Goal: Complete application form

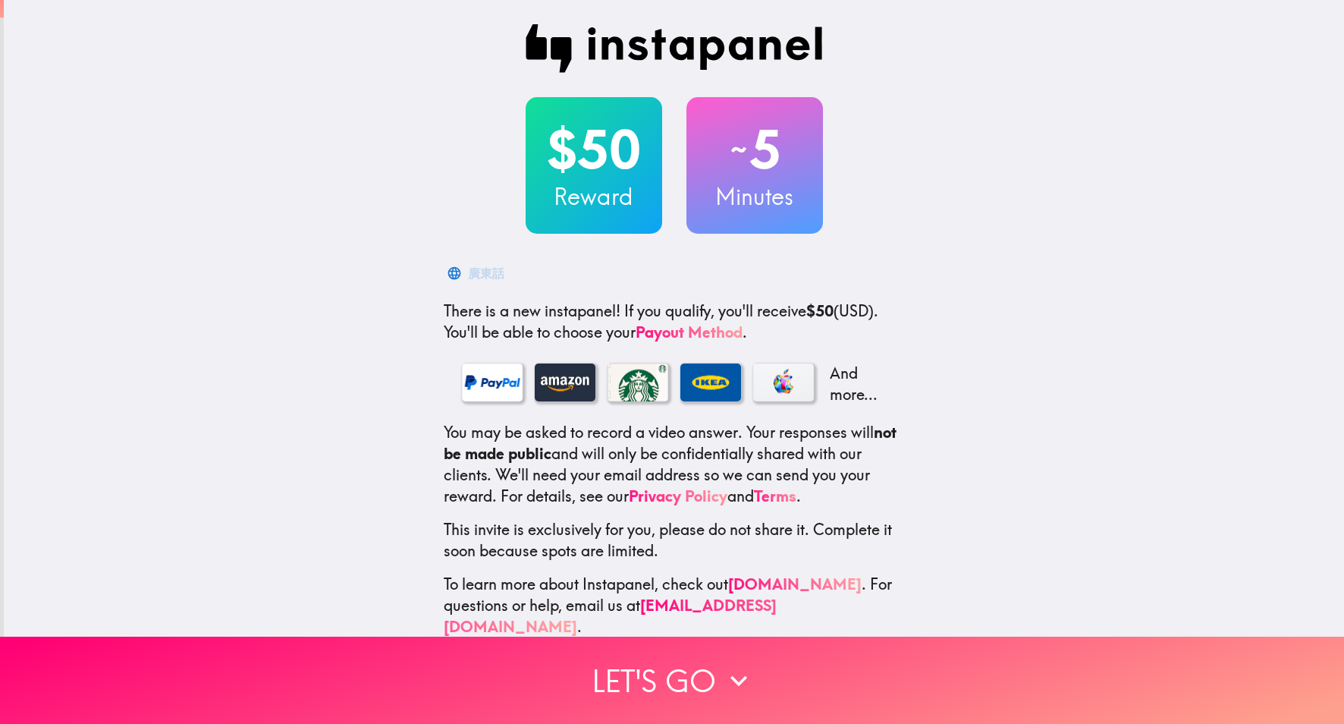
scroll to position [4, 0]
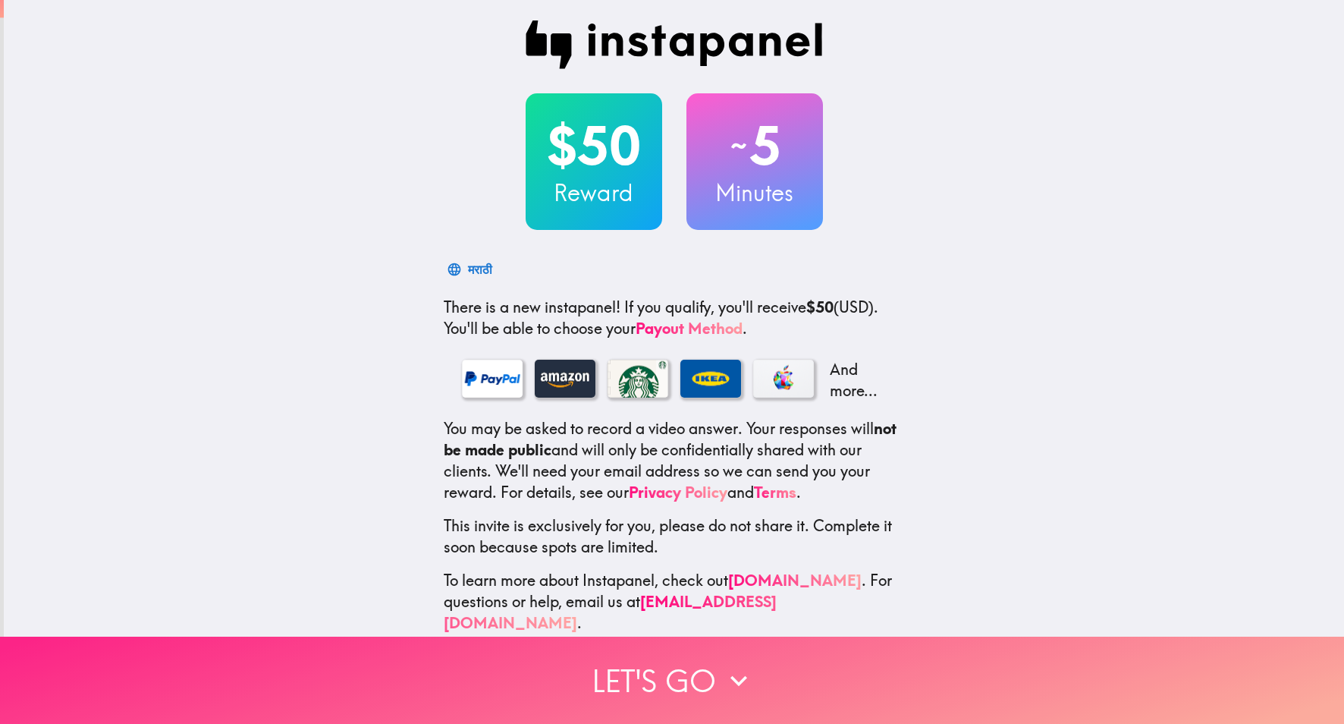
click at [653, 683] on button "Let's go" at bounding box center [672, 680] width 1344 height 87
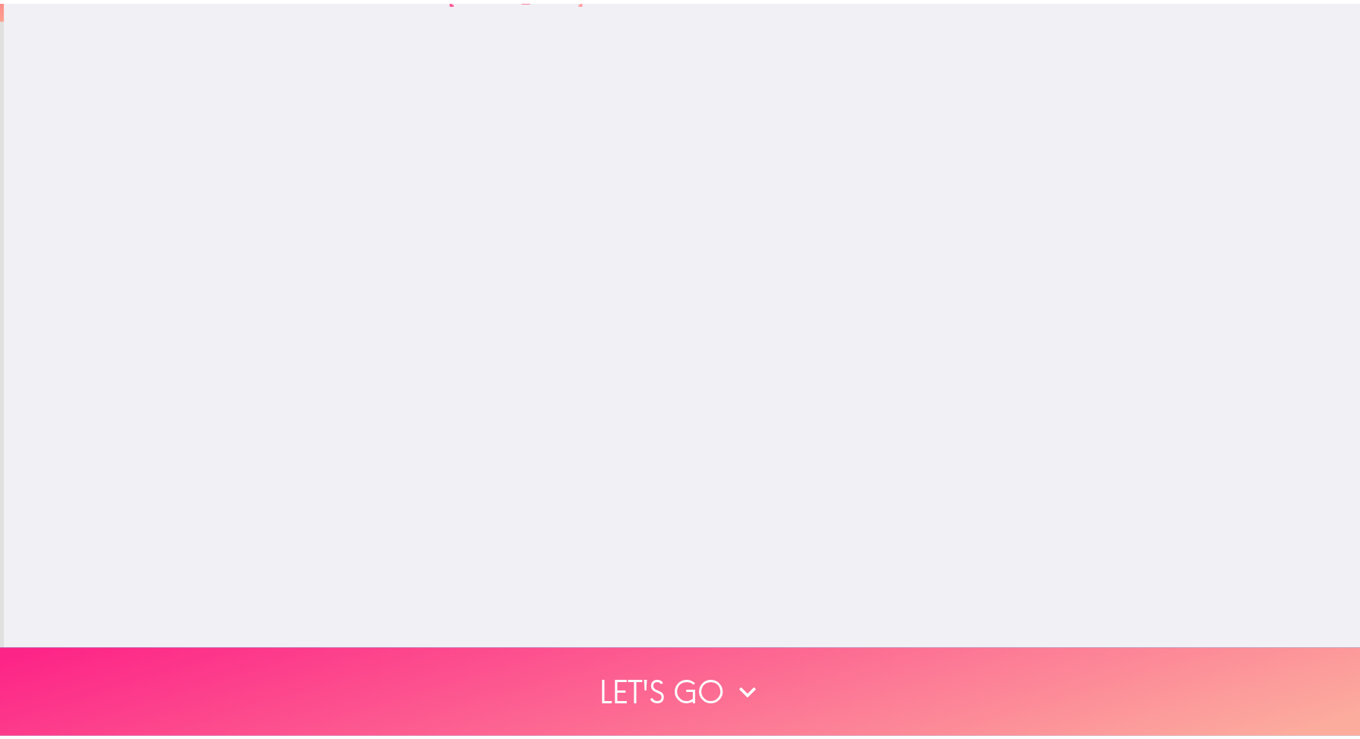
scroll to position [0, 0]
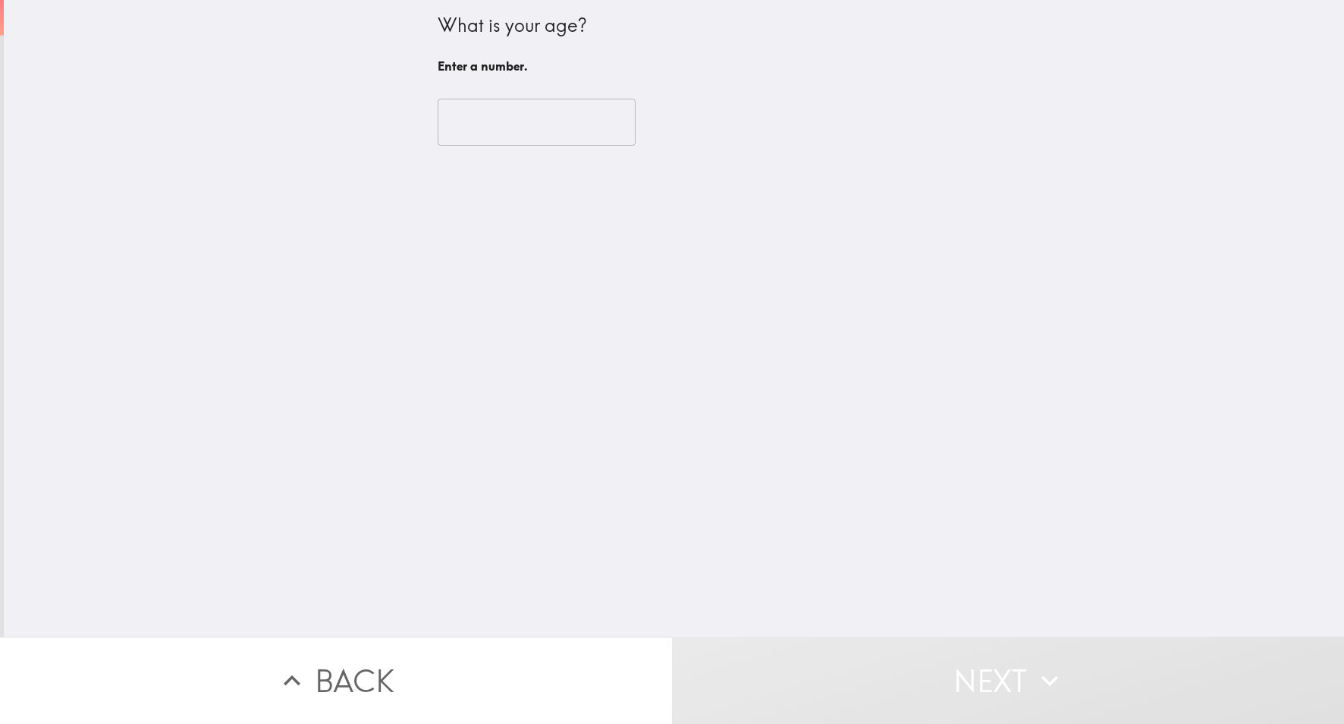
click at [541, 133] on input "number" at bounding box center [537, 122] width 198 height 47
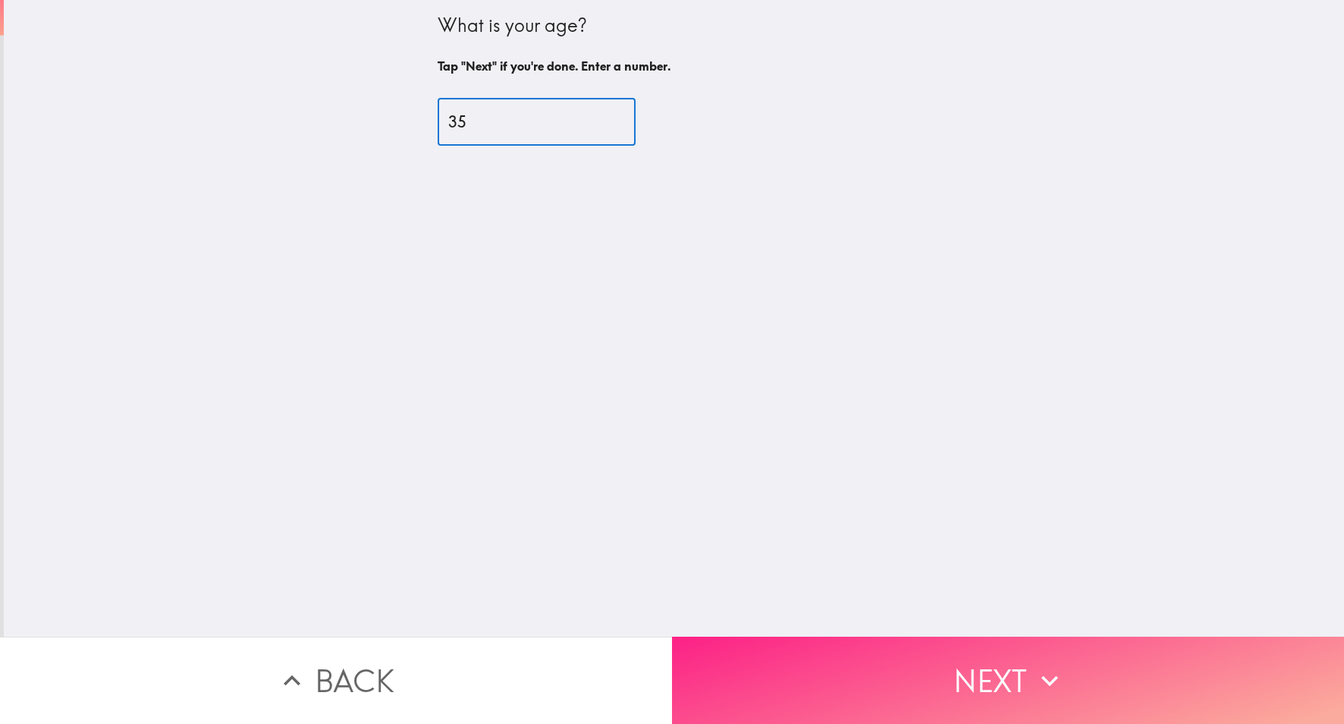
type input "35"
click at [863, 664] on button "Next" at bounding box center [1008, 680] width 672 height 87
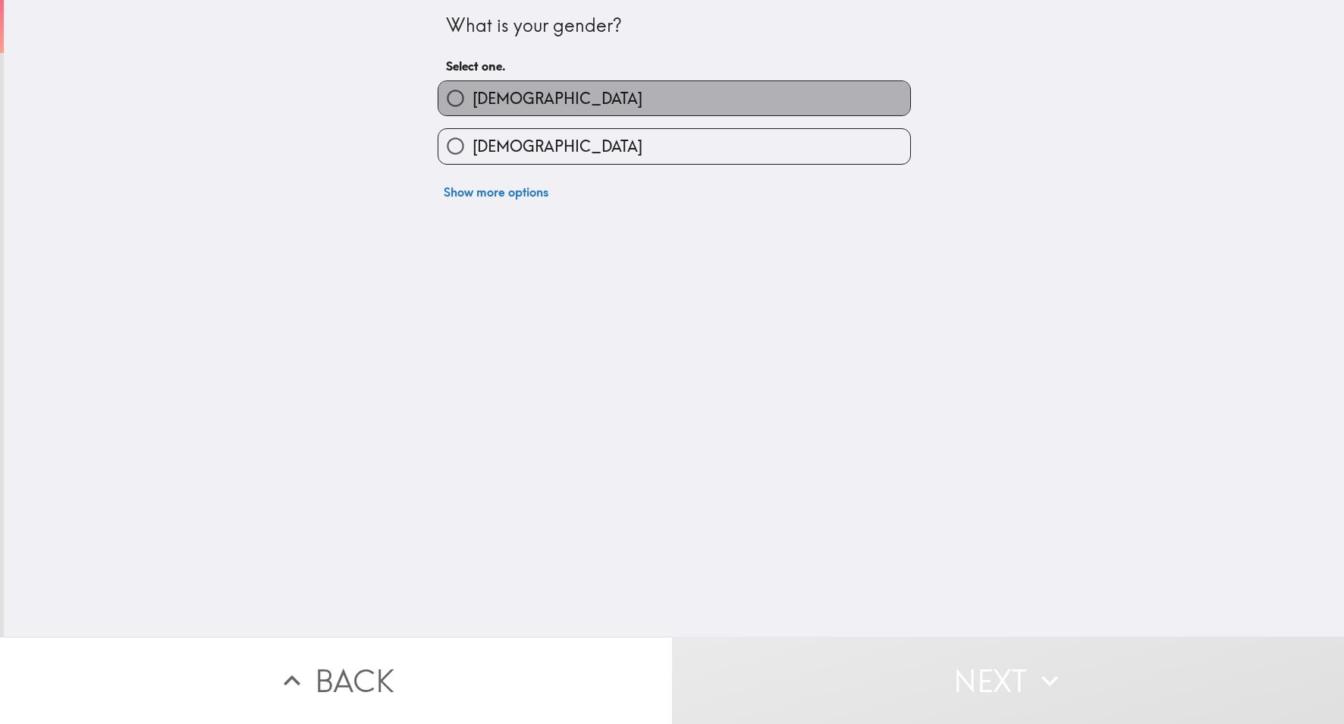
click at [635, 92] on label "[DEMOGRAPHIC_DATA]" at bounding box center [675, 98] width 472 height 34
click at [473, 92] on input "[DEMOGRAPHIC_DATA]" at bounding box center [456, 98] width 34 height 34
radio input "true"
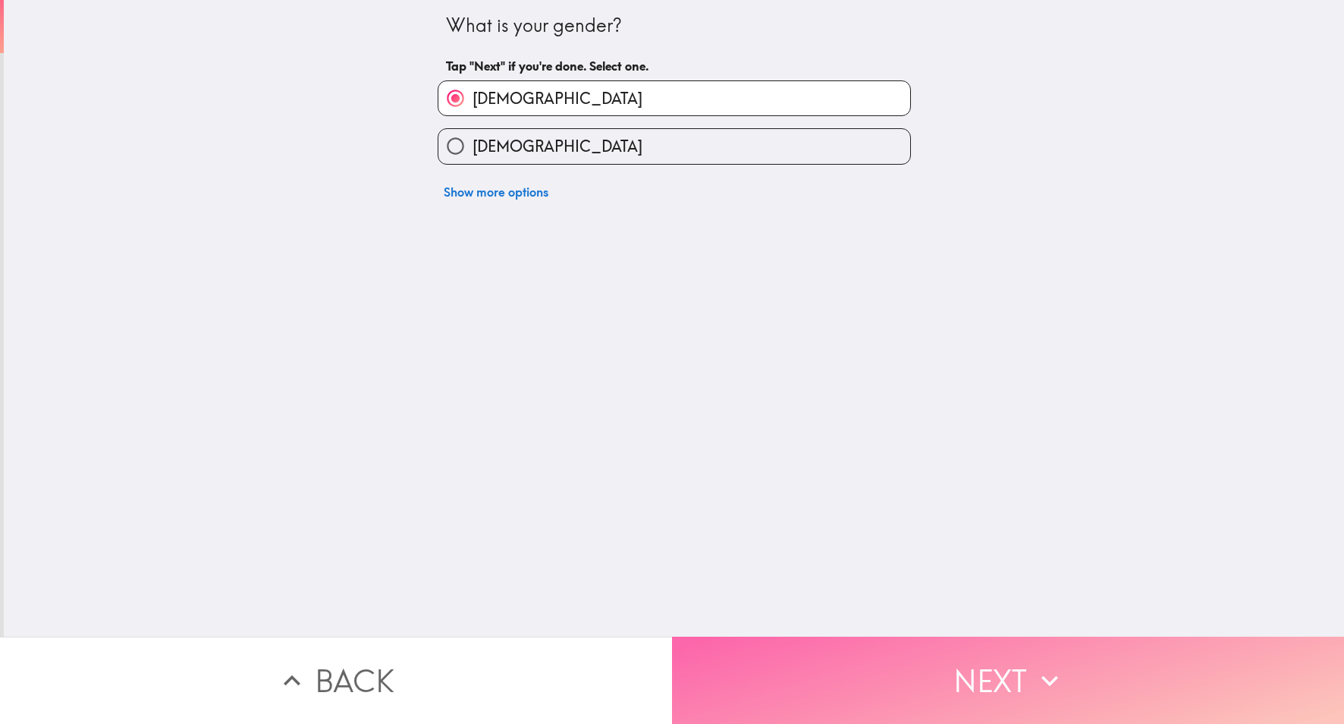
click at [865, 657] on button "Next" at bounding box center [1008, 680] width 672 height 87
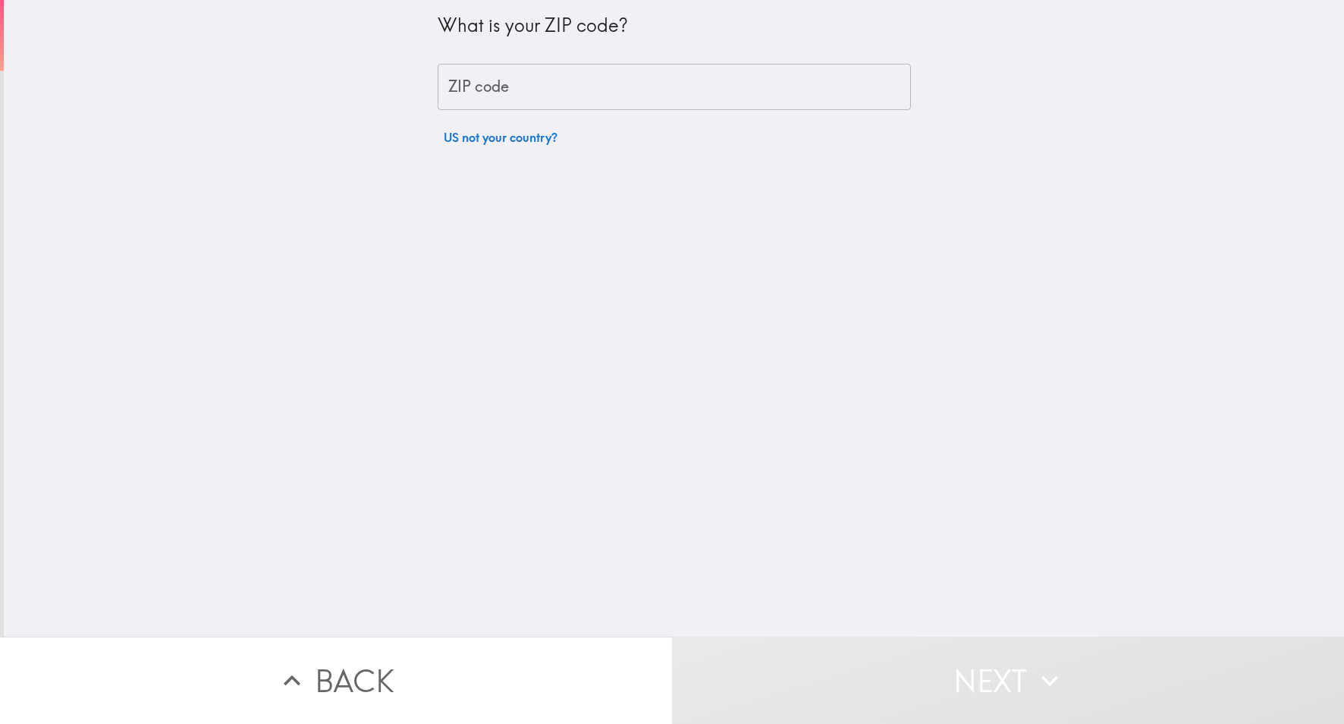
click at [662, 89] on input "ZIP code" at bounding box center [674, 87] width 473 height 47
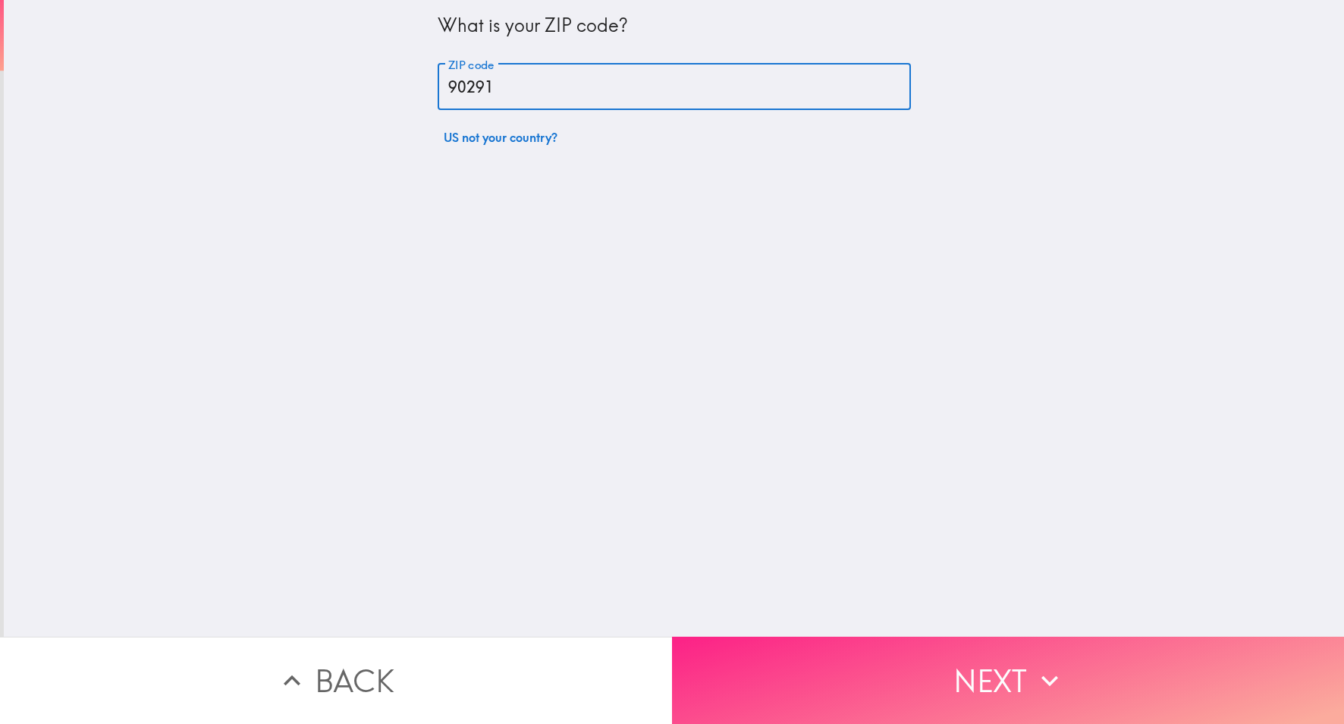
type input "90291"
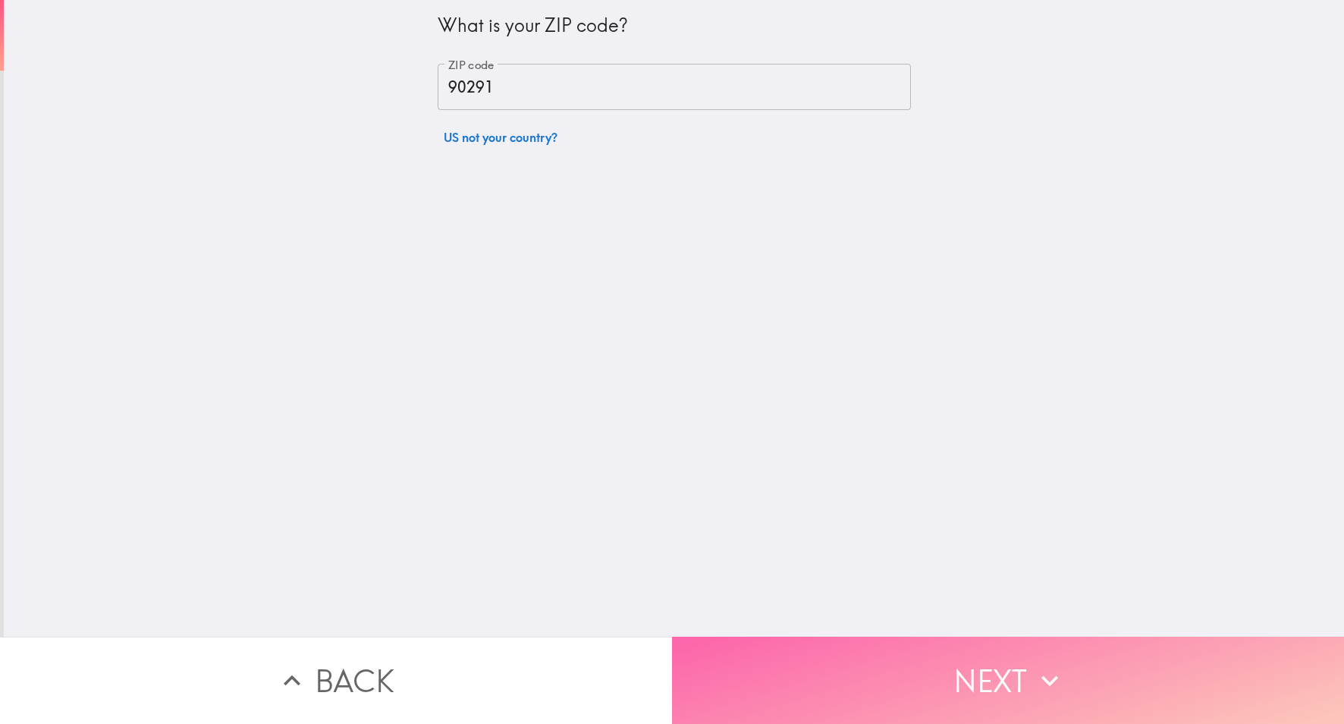
click at [731, 683] on button "Next" at bounding box center [1008, 680] width 672 height 87
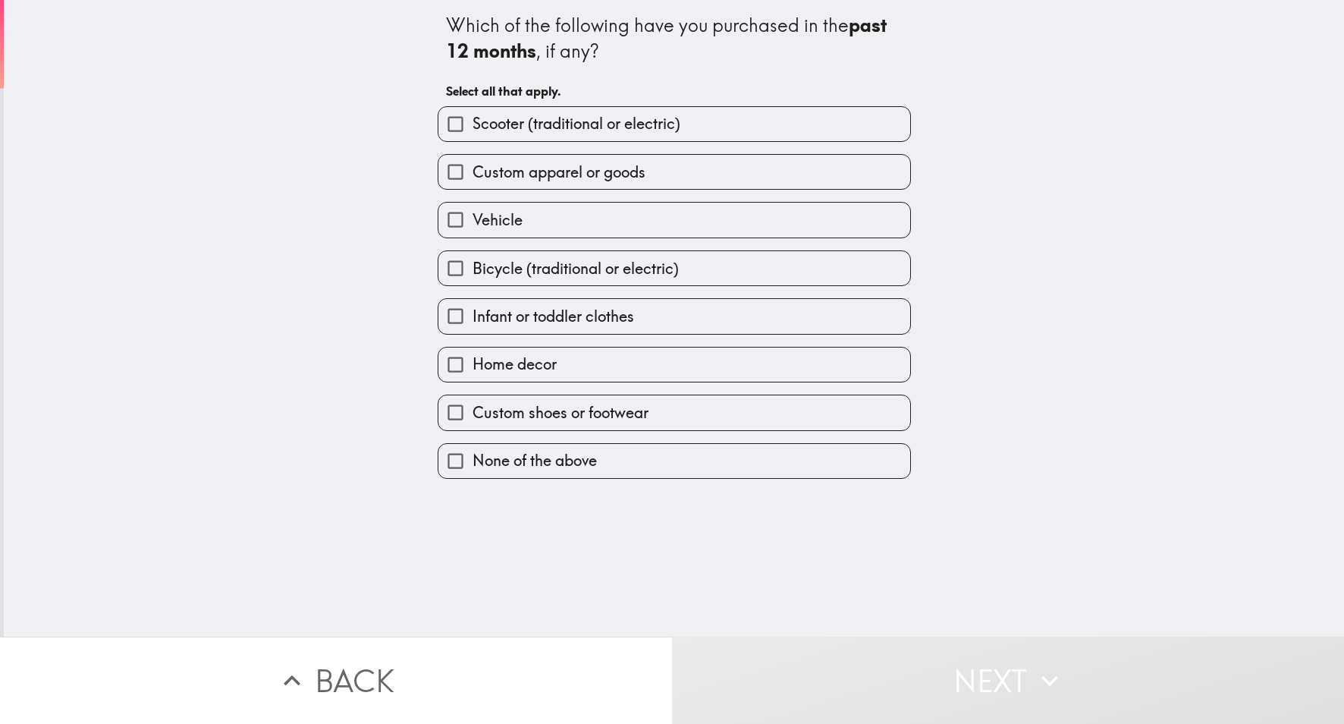
click at [646, 264] on span "Bicycle (traditional or electric)" at bounding box center [576, 268] width 206 height 21
click at [473, 264] on input "Bicycle (traditional or electric)" at bounding box center [456, 268] width 34 height 34
checkbox input "true"
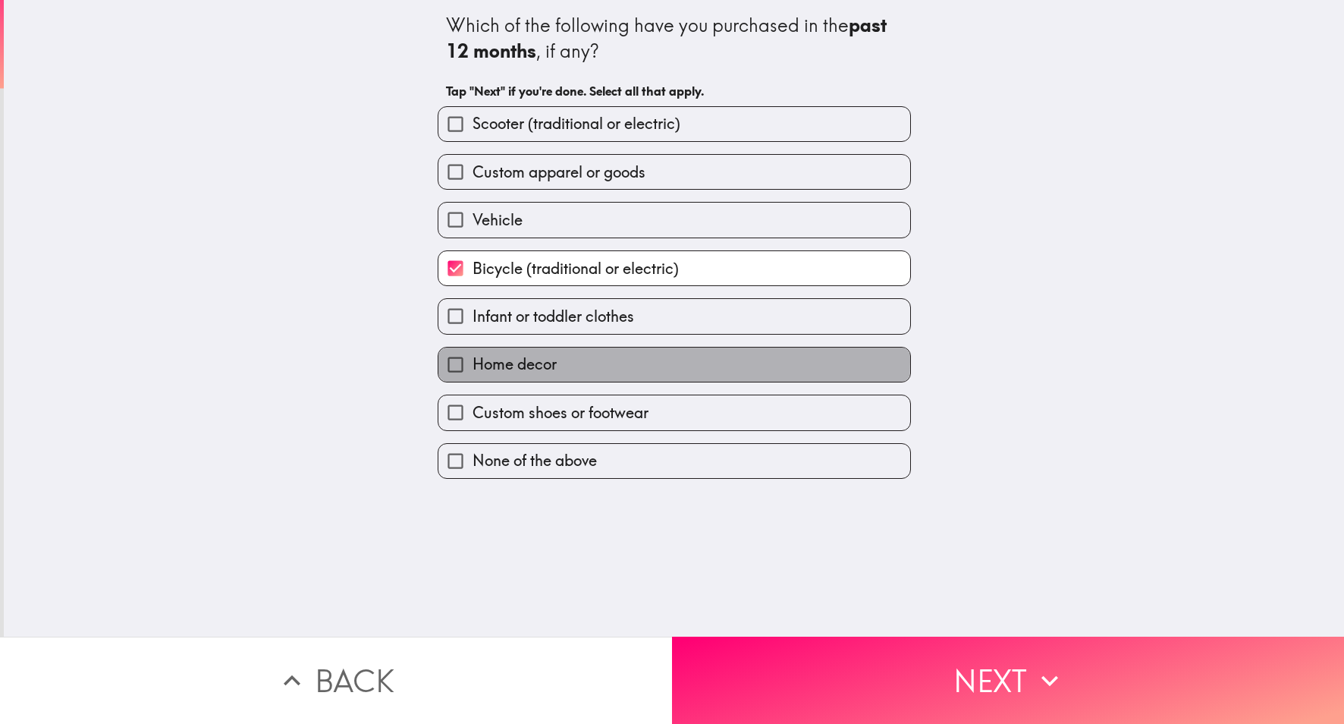
click at [608, 365] on label "Home decor" at bounding box center [675, 364] width 472 height 34
click at [473, 365] on input "Home decor" at bounding box center [456, 364] width 34 height 34
checkbox input "true"
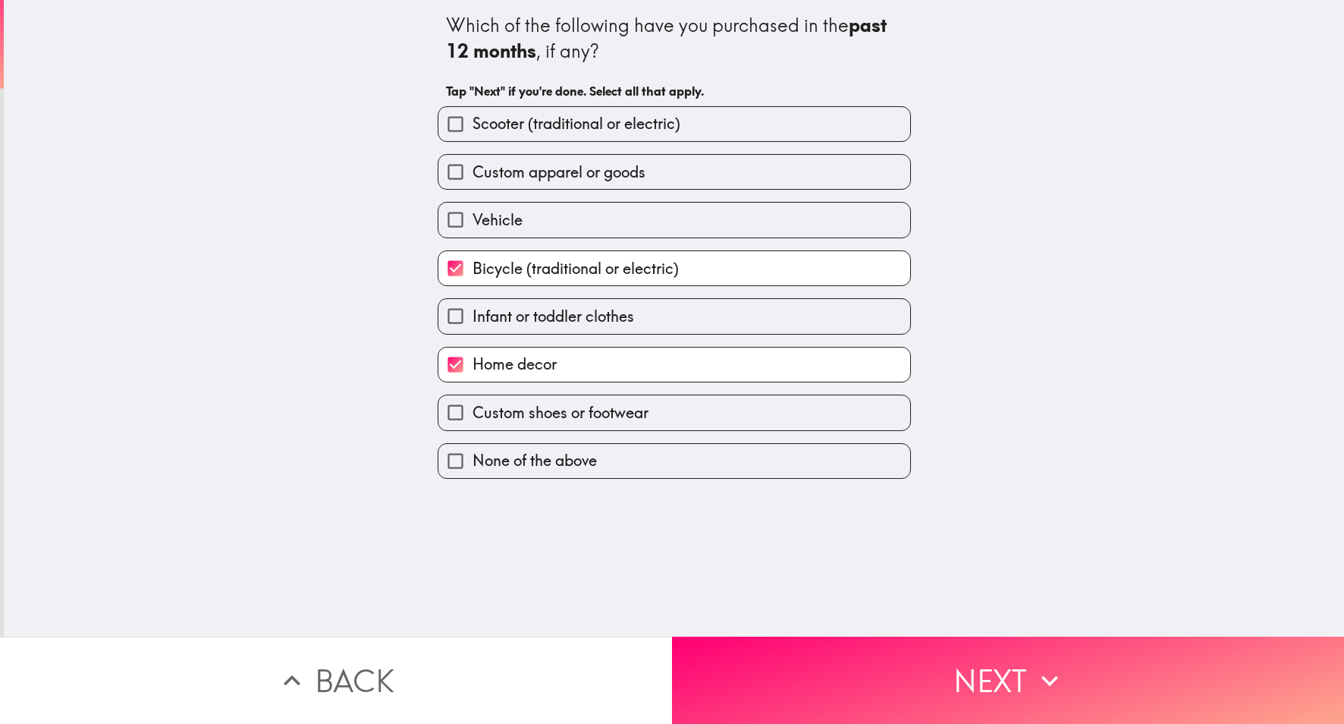
click at [608, 415] on span "Custom shoes or footwear" at bounding box center [561, 412] width 176 height 21
click at [473, 415] on input "Custom shoes or footwear" at bounding box center [456, 412] width 34 height 34
checkbox input "true"
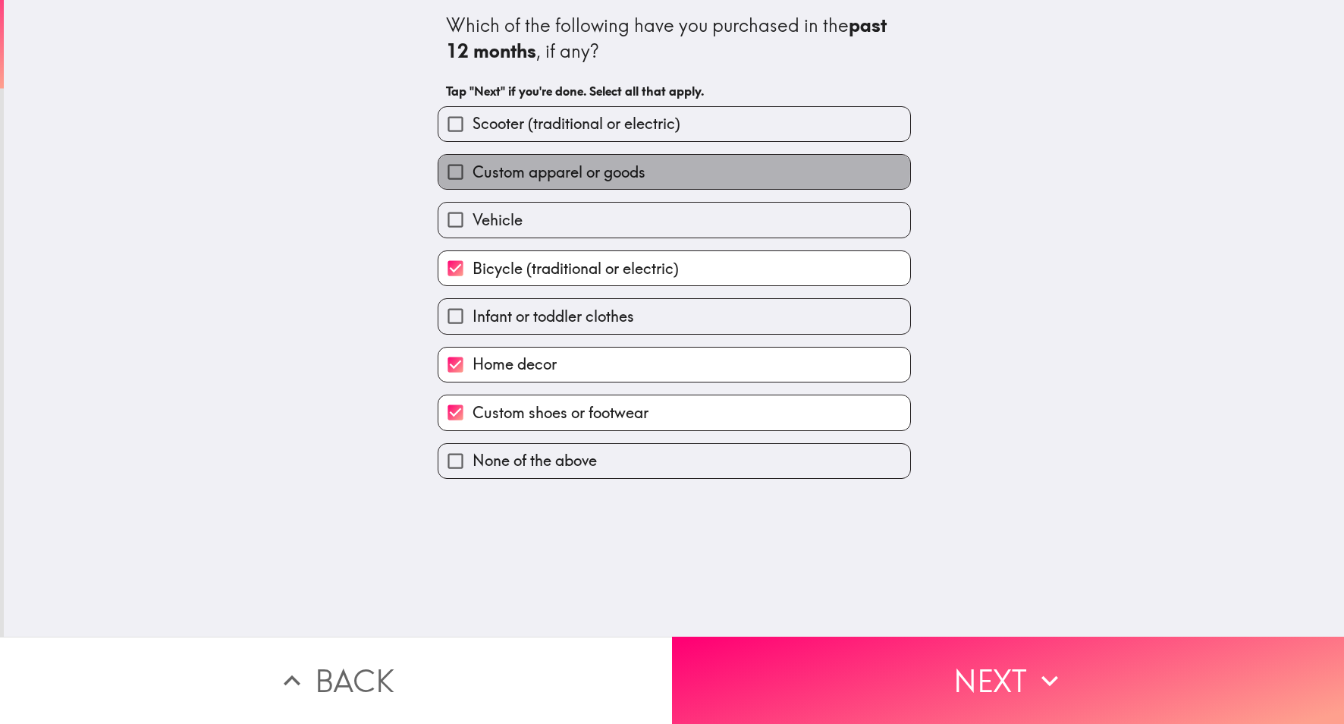
click at [589, 171] on span "Custom apparel or goods" at bounding box center [559, 172] width 173 height 21
click at [473, 171] on input "Custom apparel or goods" at bounding box center [456, 172] width 34 height 34
checkbox input "true"
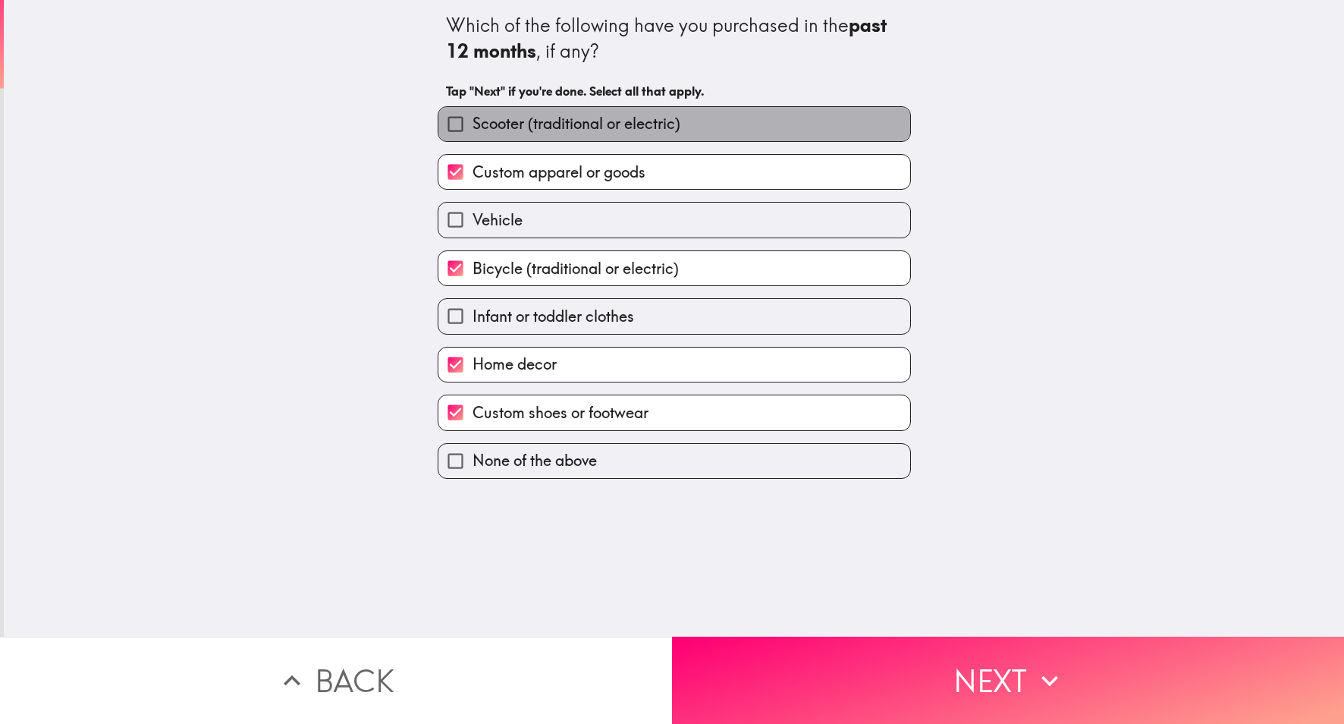
click at [659, 115] on span "Scooter (traditional or electric)" at bounding box center [577, 123] width 208 height 21
click at [473, 115] on input "Scooter (traditional or electric)" at bounding box center [456, 124] width 34 height 34
checkbox input "true"
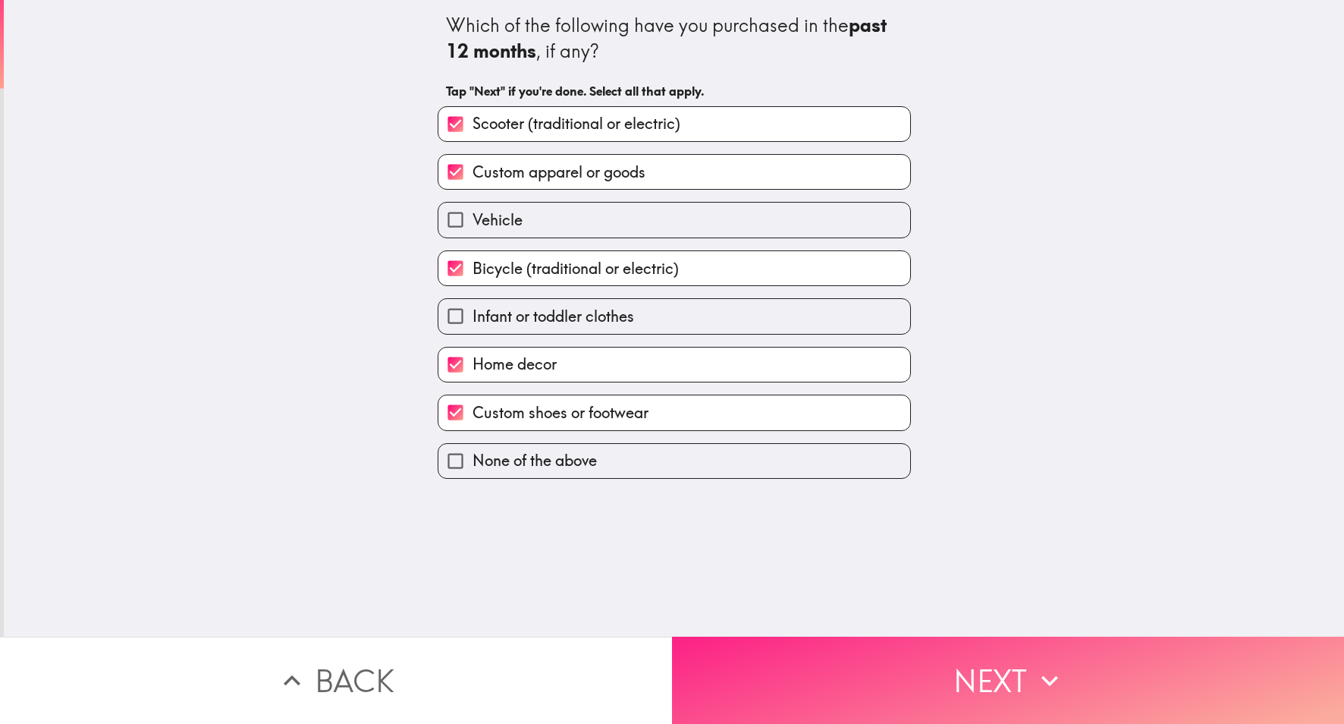
click at [765, 664] on button "Next" at bounding box center [1008, 680] width 672 height 87
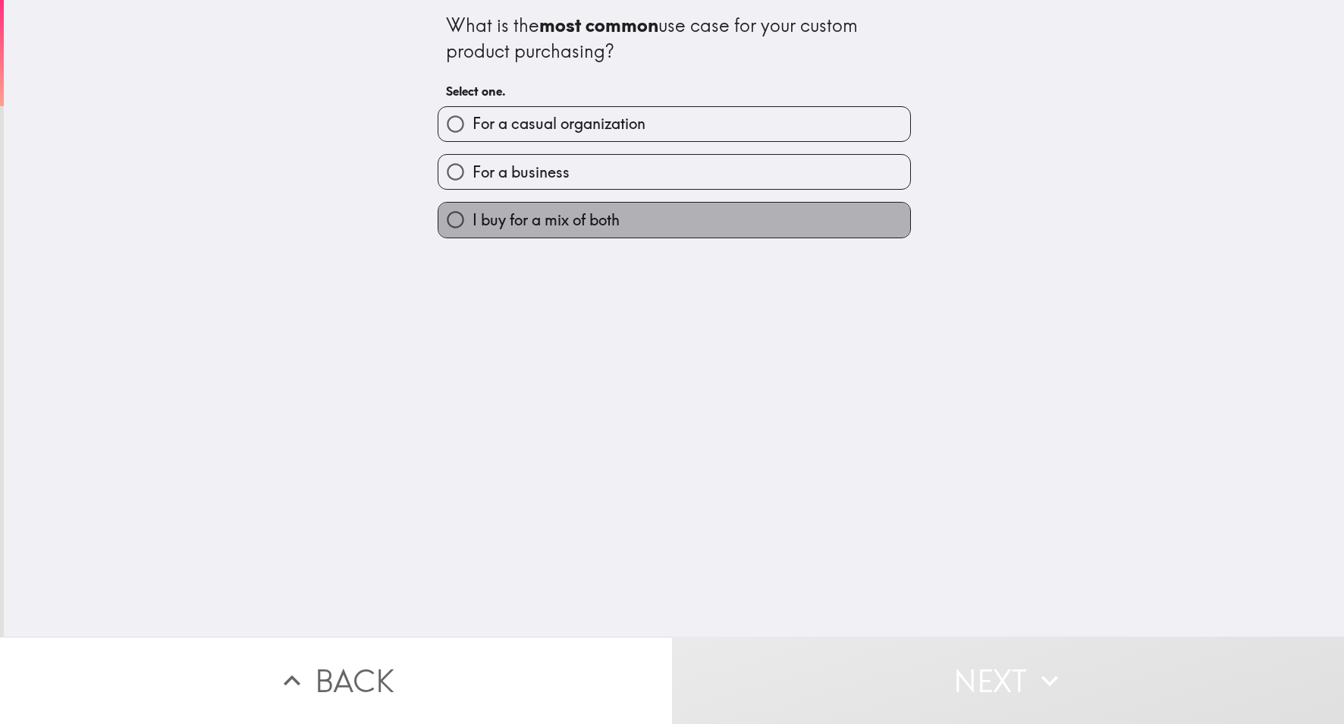
click at [671, 225] on label "I buy for a mix of both" at bounding box center [675, 220] width 472 height 34
click at [473, 225] on input "I buy for a mix of both" at bounding box center [456, 220] width 34 height 34
radio input "true"
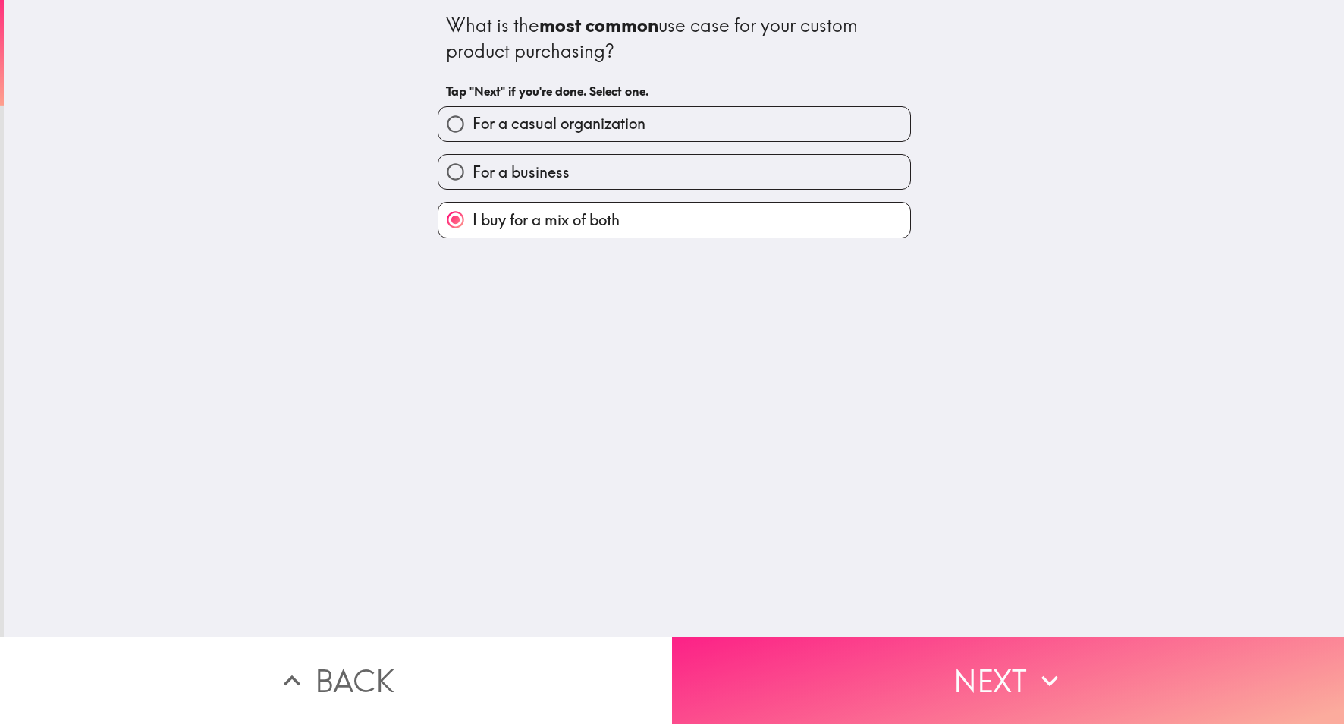
click at [814, 663] on button "Next" at bounding box center [1008, 680] width 672 height 87
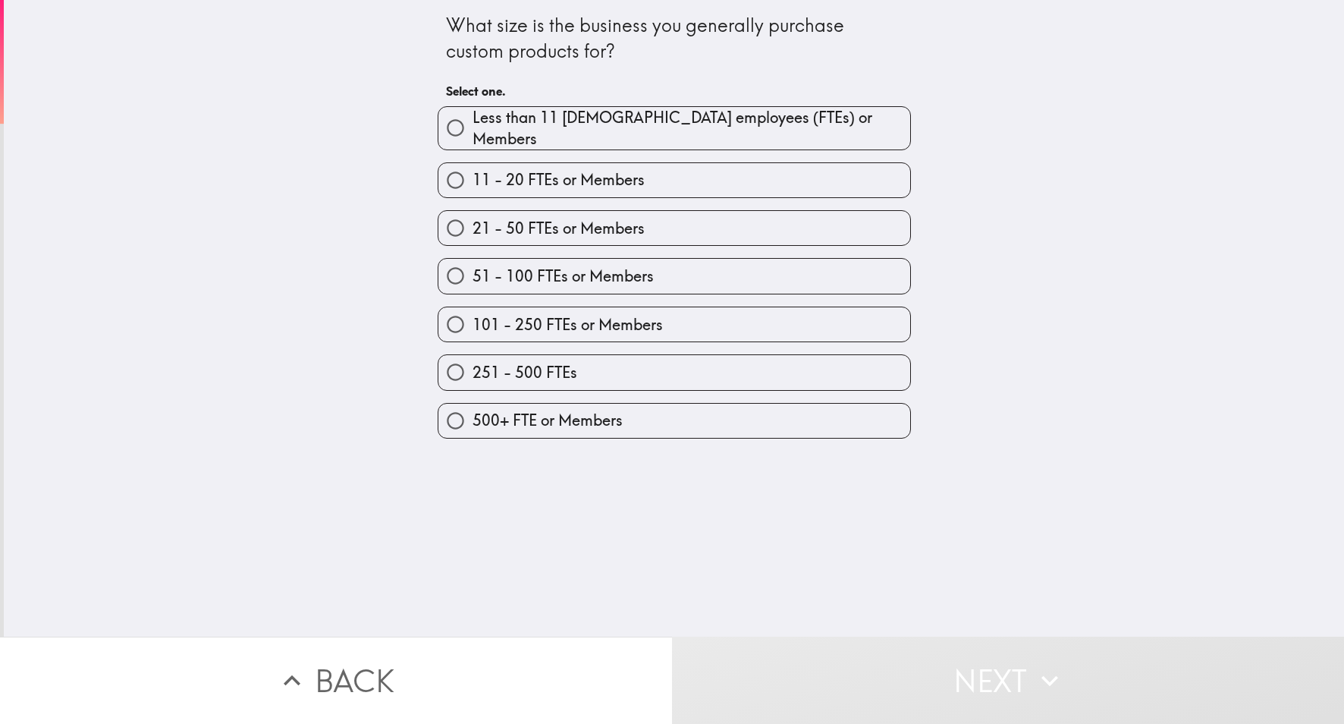
click at [809, 272] on label "51 - 100 FTEs or Members" at bounding box center [675, 276] width 472 height 34
click at [473, 272] on input "51 - 100 FTEs or Members" at bounding box center [456, 276] width 34 height 34
radio input "true"
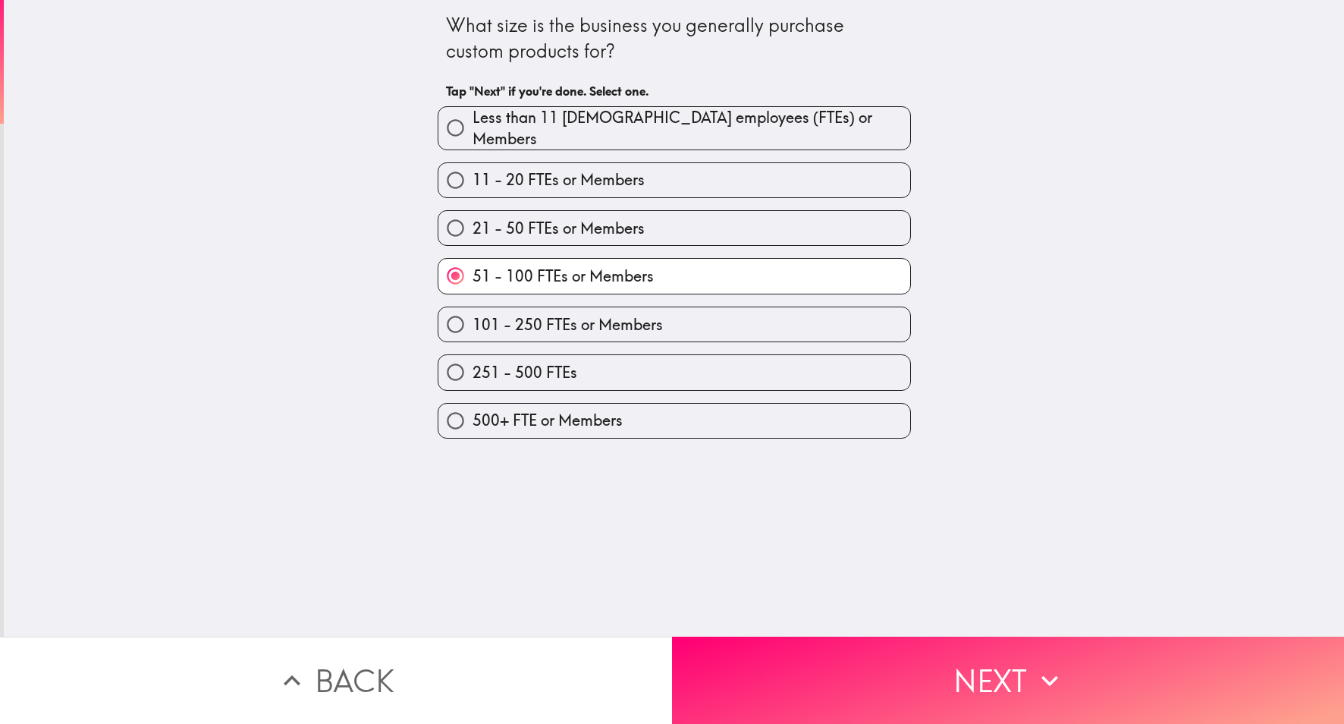
click at [686, 222] on label "21 - 50 FTEs or Members" at bounding box center [675, 228] width 472 height 34
click at [473, 222] on input "21 - 50 FTEs or Members" at bounding box center [456, 228] width 34 height 34
radio input "true"
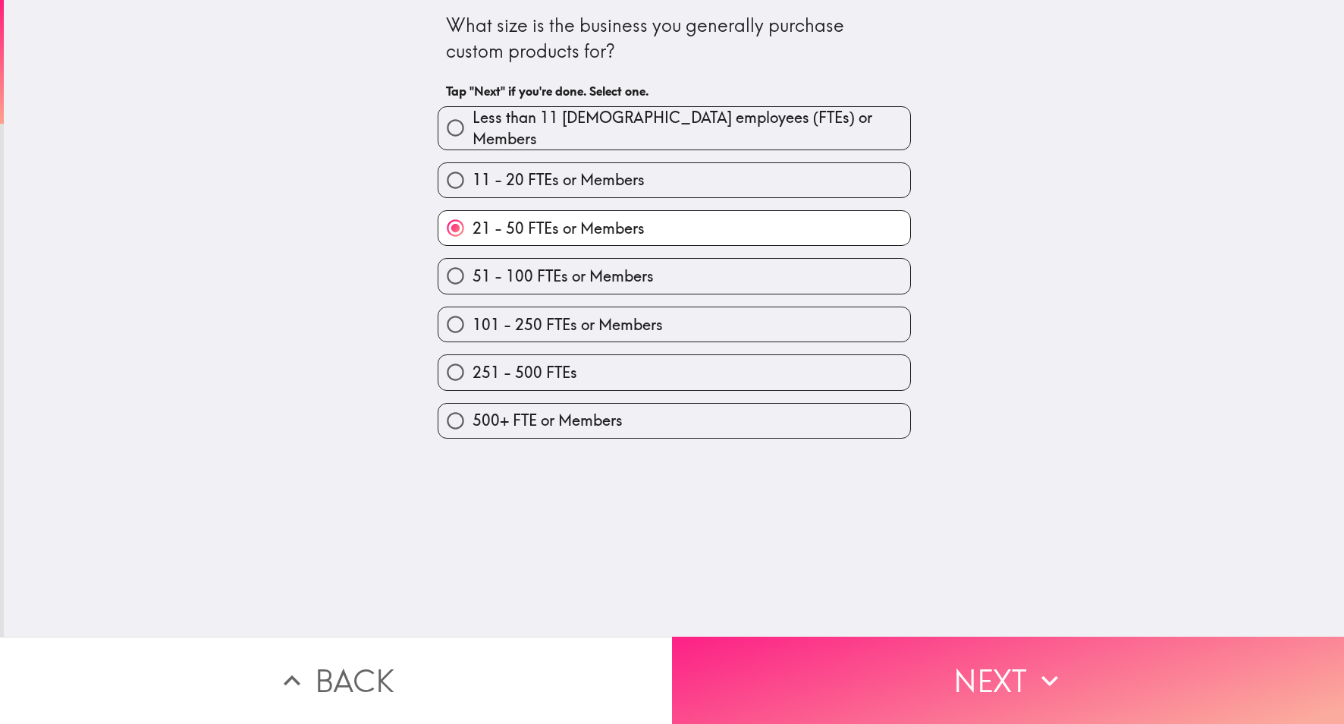
click at [868, 668] on button "Next" at bounding box center [1008, 680] width 672 height 87
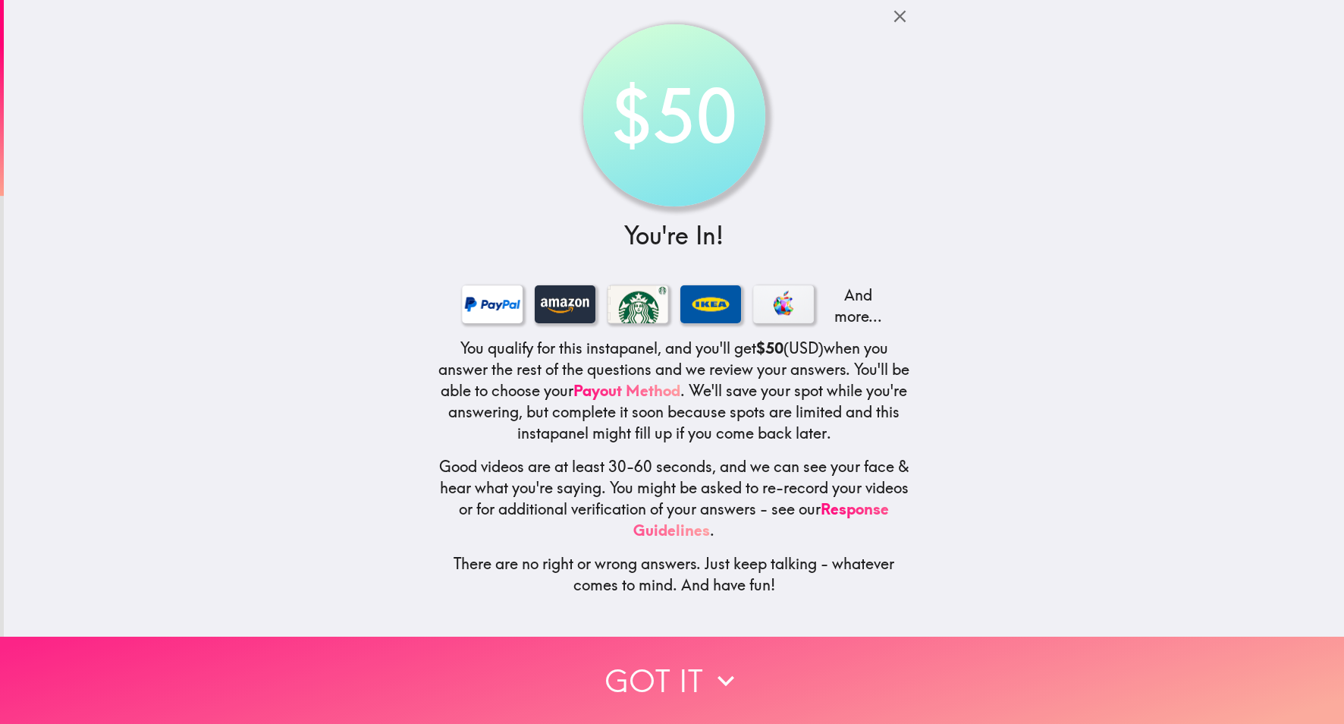
click at [746, 664] on button "Got it" at bounding box center [672, 680] width 1344 height 87
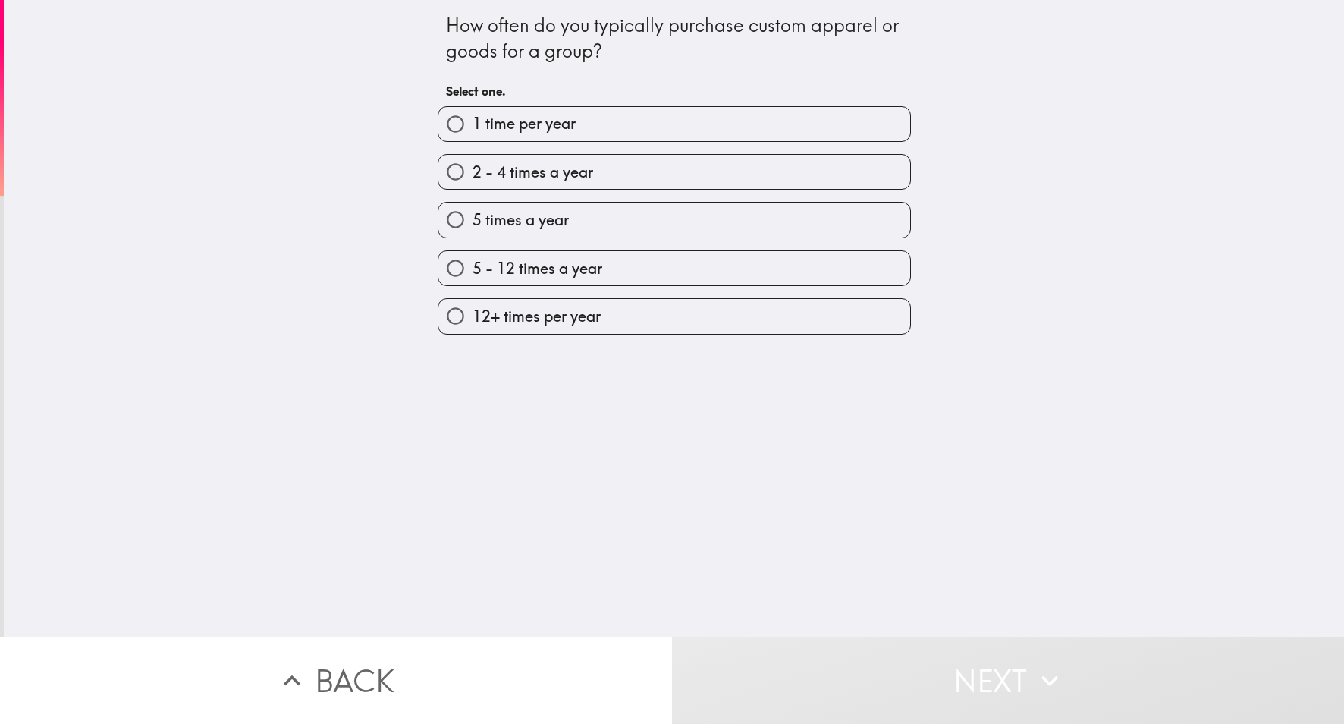
click at [683, 274] on label "5 - 12 times a year" at bounding box center [675, 268] width 472 height 34
click at [473, 274] on input "5 - 12 times a year" at bounding box center [456, 268] width 34 height 34
radio input "true"
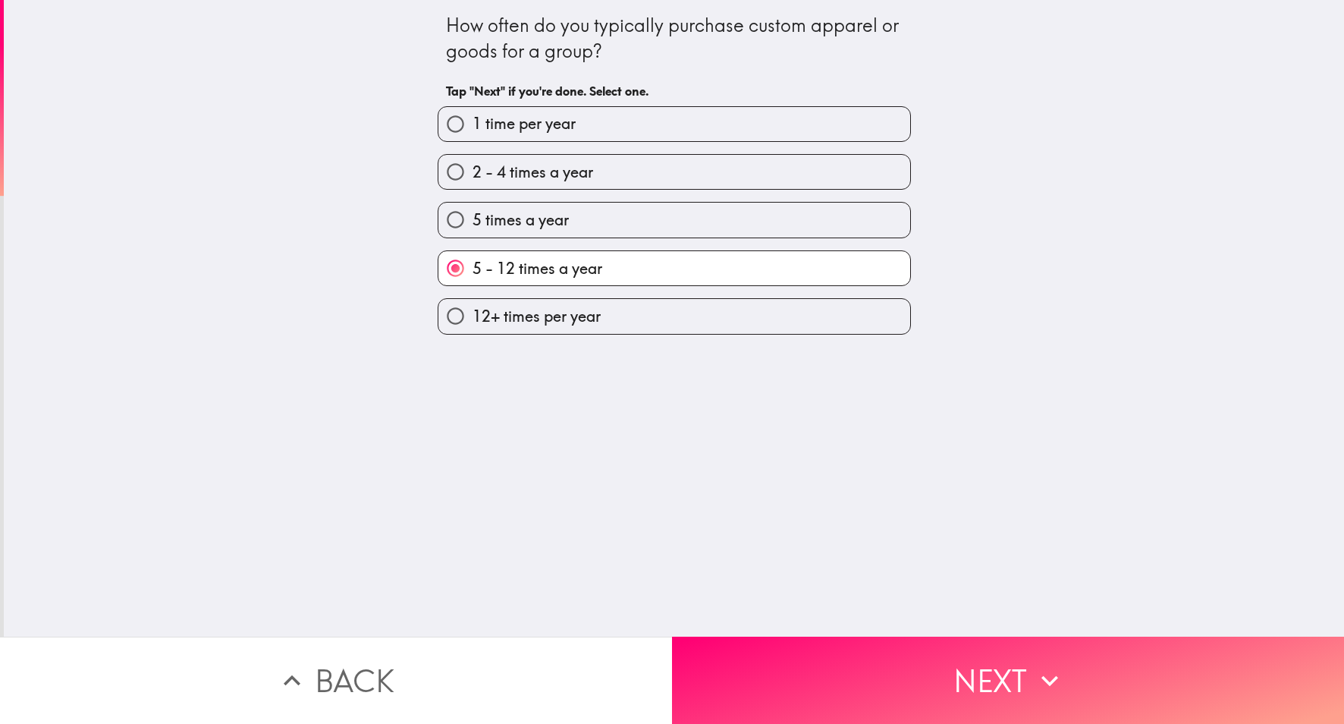
click at [676, 285] on label "5 - 12 times a year" at bounding box center [675, 268] width 472 height 34
click at [473, 285] on input "5 - 12 times a year" at bounding box center [456, 268] width 34 height 34
click at [676, 319] on label "12+ times per year" at bounding box center [675, 316] width 472 height 34
click at [473, 319] on input "12+ times per year" at bounding box center [456, 316] width 34 height 34
radio input "true"
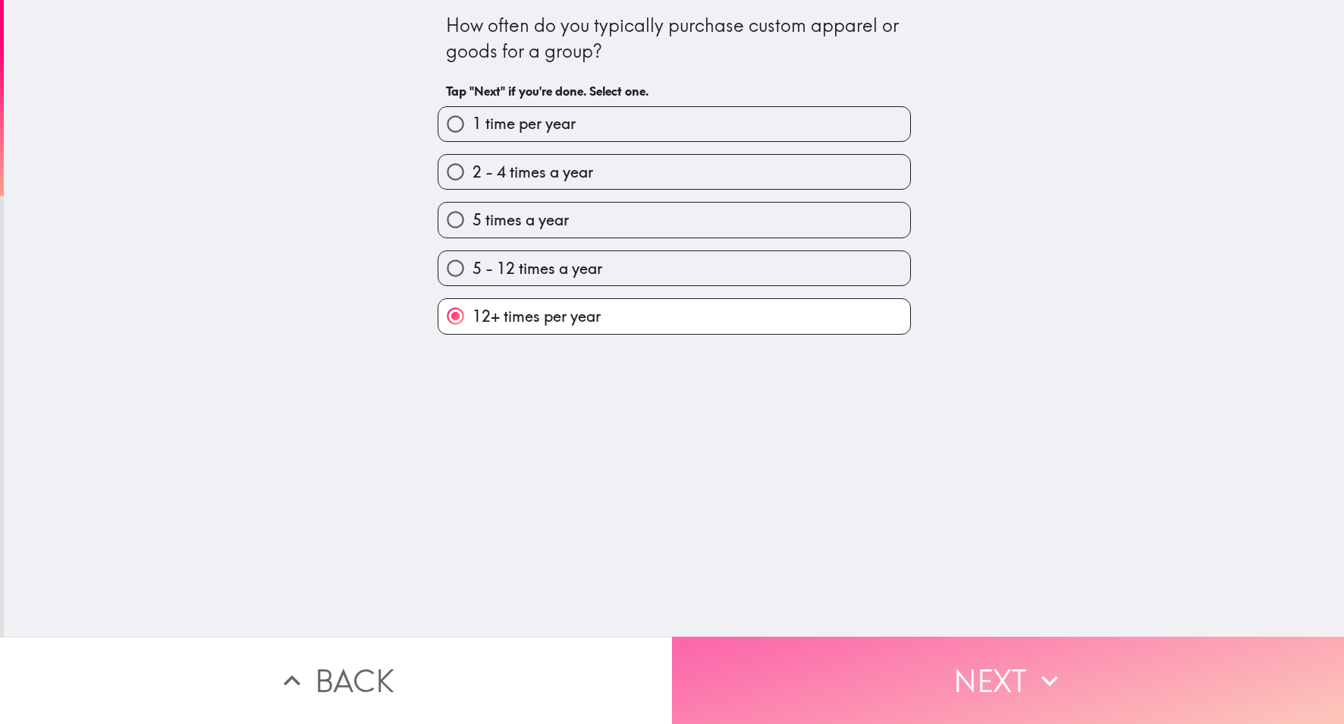
click at [837, 662] on button "Next" at bounding box center [1008, 680] width 672 height 87
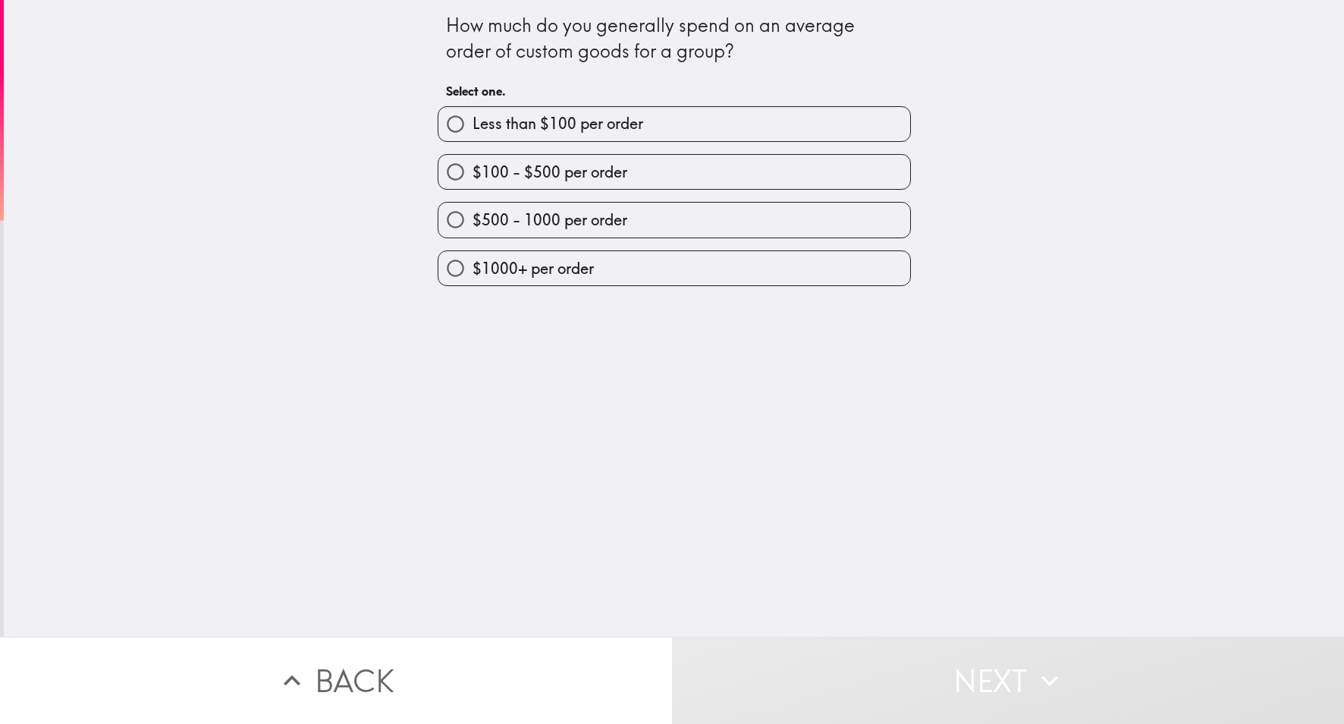
click at [709, 276] on label "$1000+ per order" at bounding box center [675, 268] width 472 height 34
click at [473, 276] on input "$1000+ per order" at bounding box center [456, 268] width 34 height 34
radio input "true"
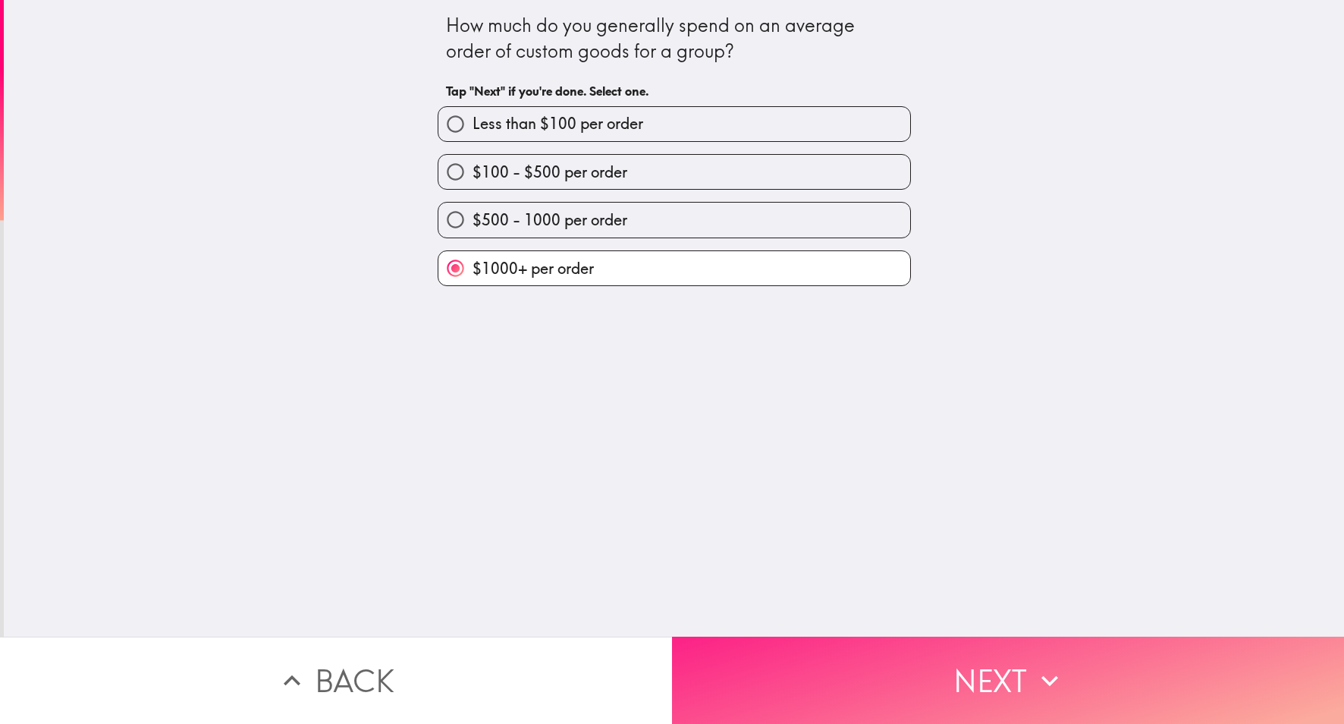
click at [784, 671] on button "Next" at bounding box center [1008, 680] width 672 height 87
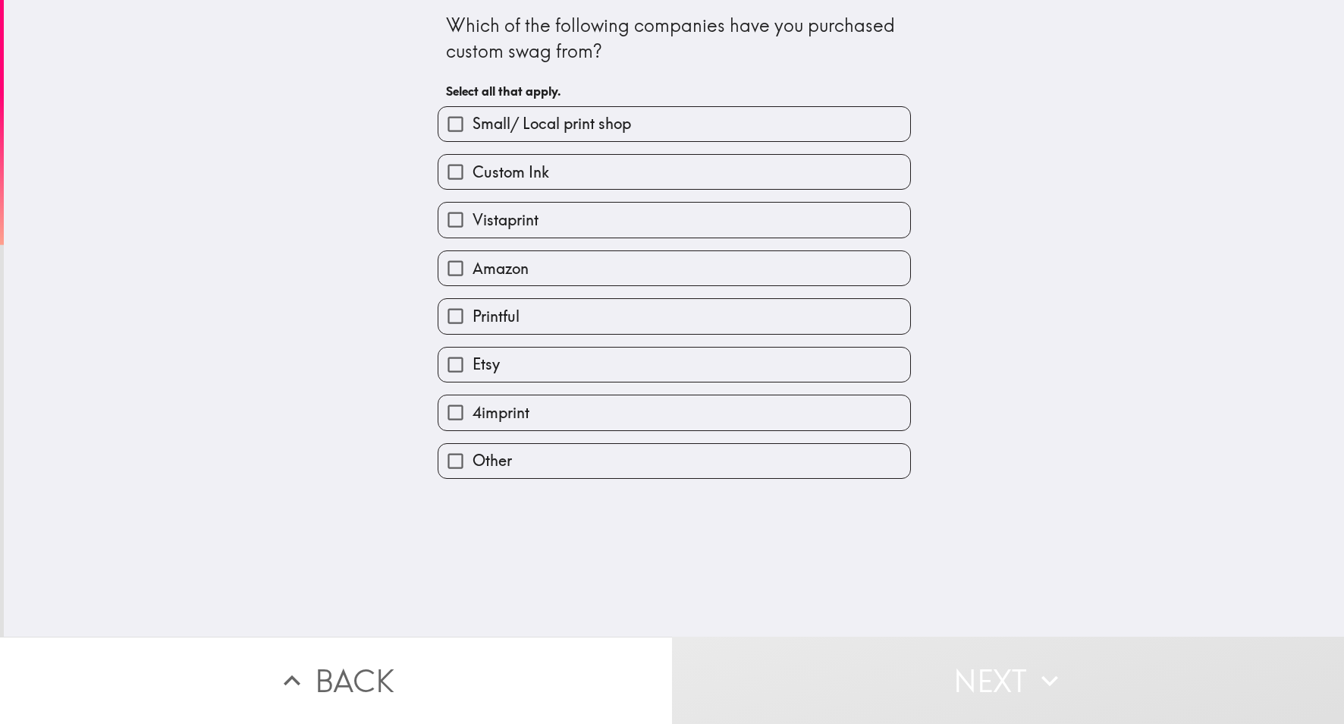
click at [702, 321] on label "Printful" at bounding box center [675, 316] width 472 height 34
click at [473, 321] on input "Printful" at bounding box center [456, 316] width 34 height 34
checkbox input "true"
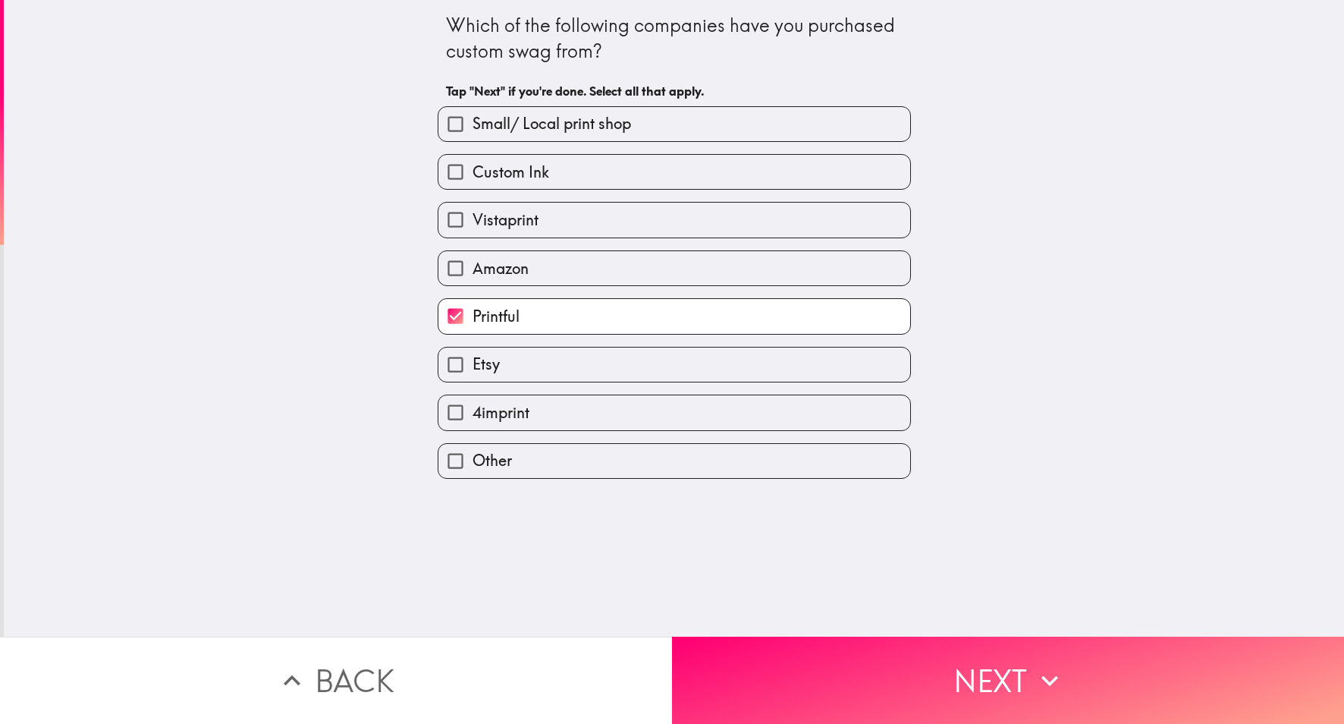
click at [690, 427] on label "4imprint" at bounding box center [675, 412] width 472 height 34
click at [473, 427] on input "4imprint" at bounding box center [456, 412] width 34 height 34
checkbox input "true"
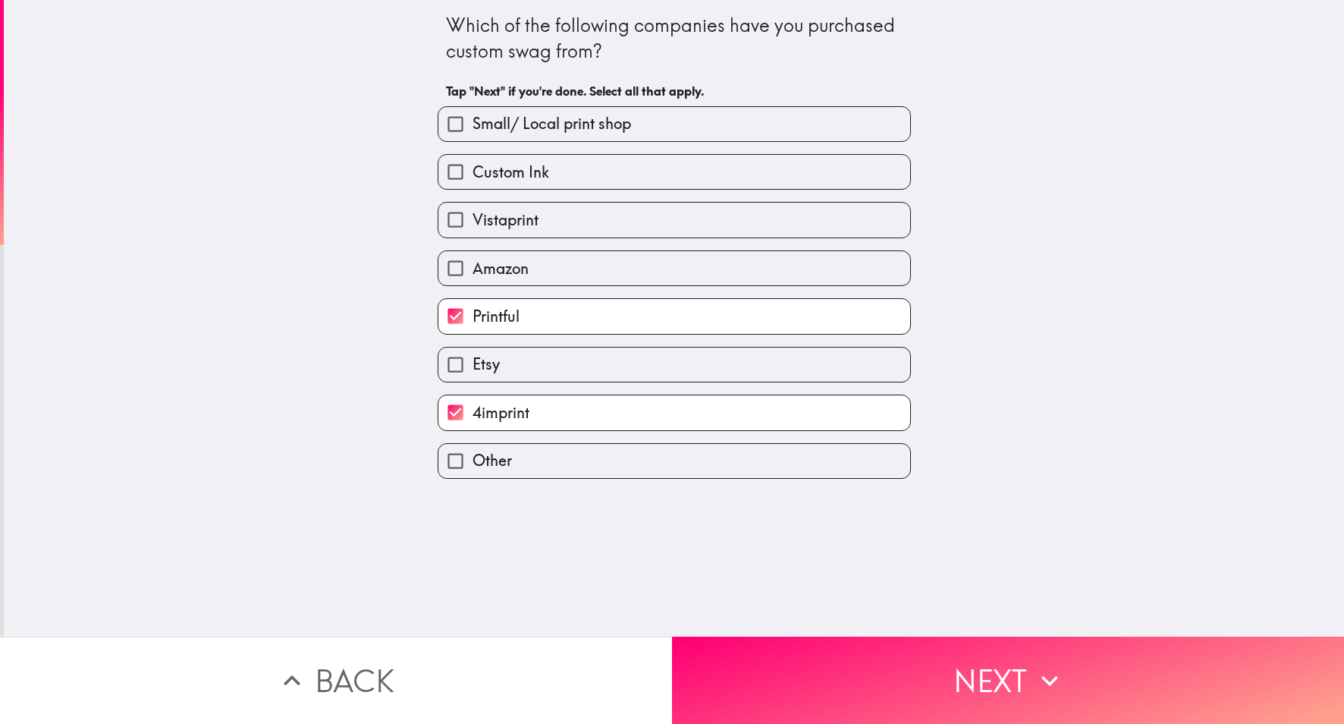
click at [688, 134] on label "Small/ Local print shop" at bounding box center [675, 124] width 472 height 34
click at [473, 134] on input "Small/ Local print shop" at bounding box center [456, 124] width 34 height 34
checkbox input "true"
drag, startPoint x: 723, startPoint y: 665, endPoint x: 671, endPoint y: 440, distance: 230.4
click at [671, 440] on div "Which of the following companies have you purchased custom swag from? Tap "Next…" at bounding box center [672, 362] width 1344 height 724
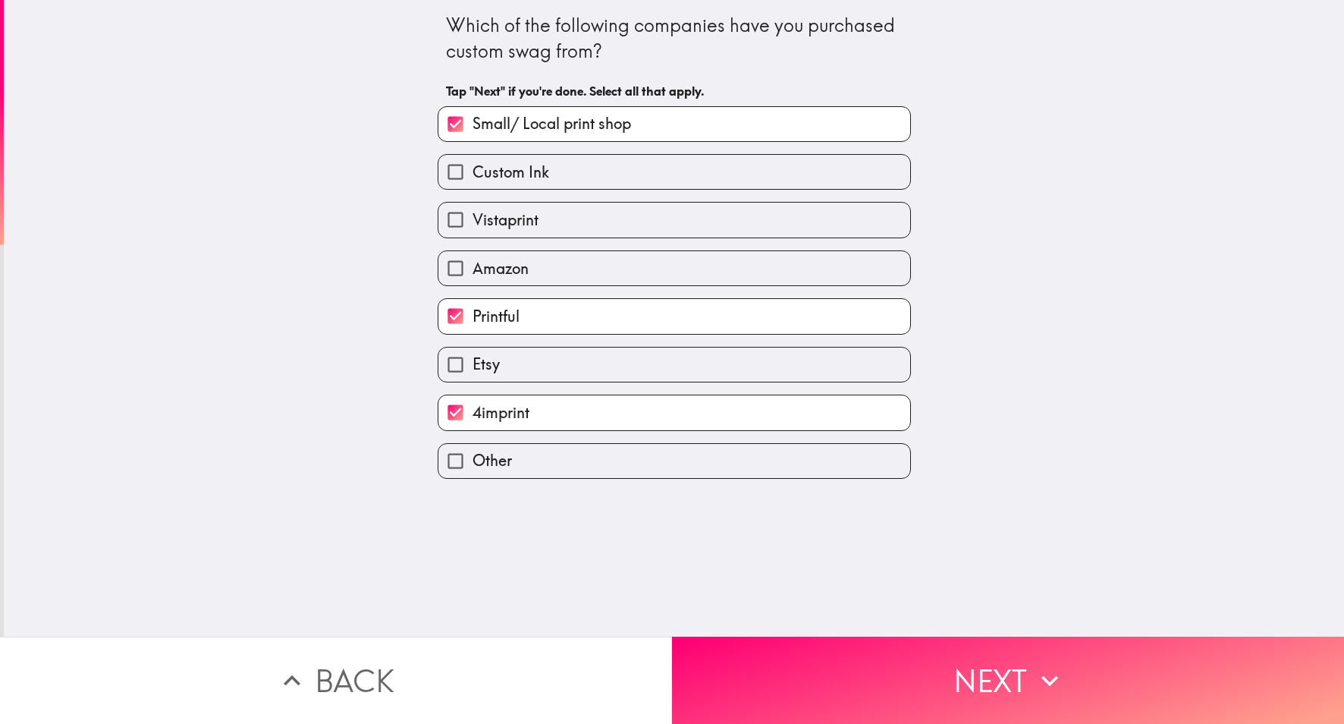
click at [677, 461] on label "Other" at bounding box center [675, 461] width 472 height 34
click at [473, 461] on input "Other" at bounding box center [456, 461] width 34 height 34
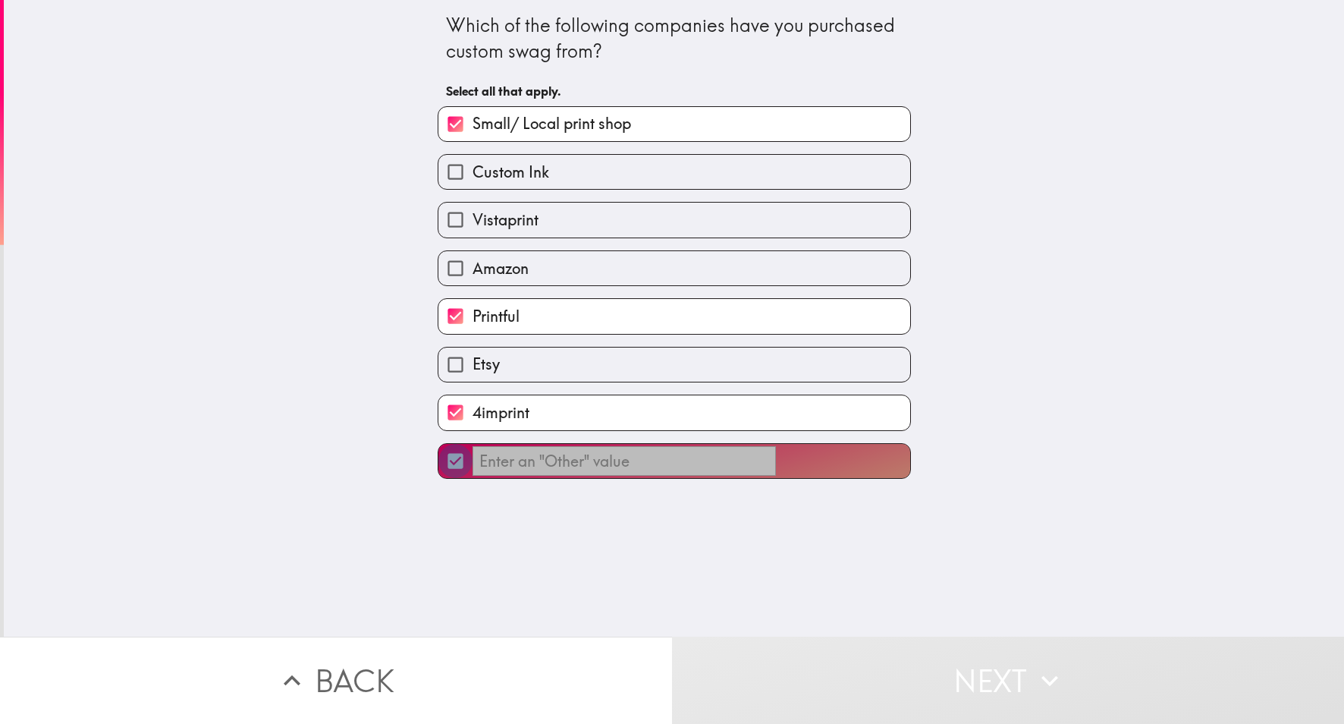
click at [458, 466] on input "​" at bounding box center [456, 461] width 34 height 34
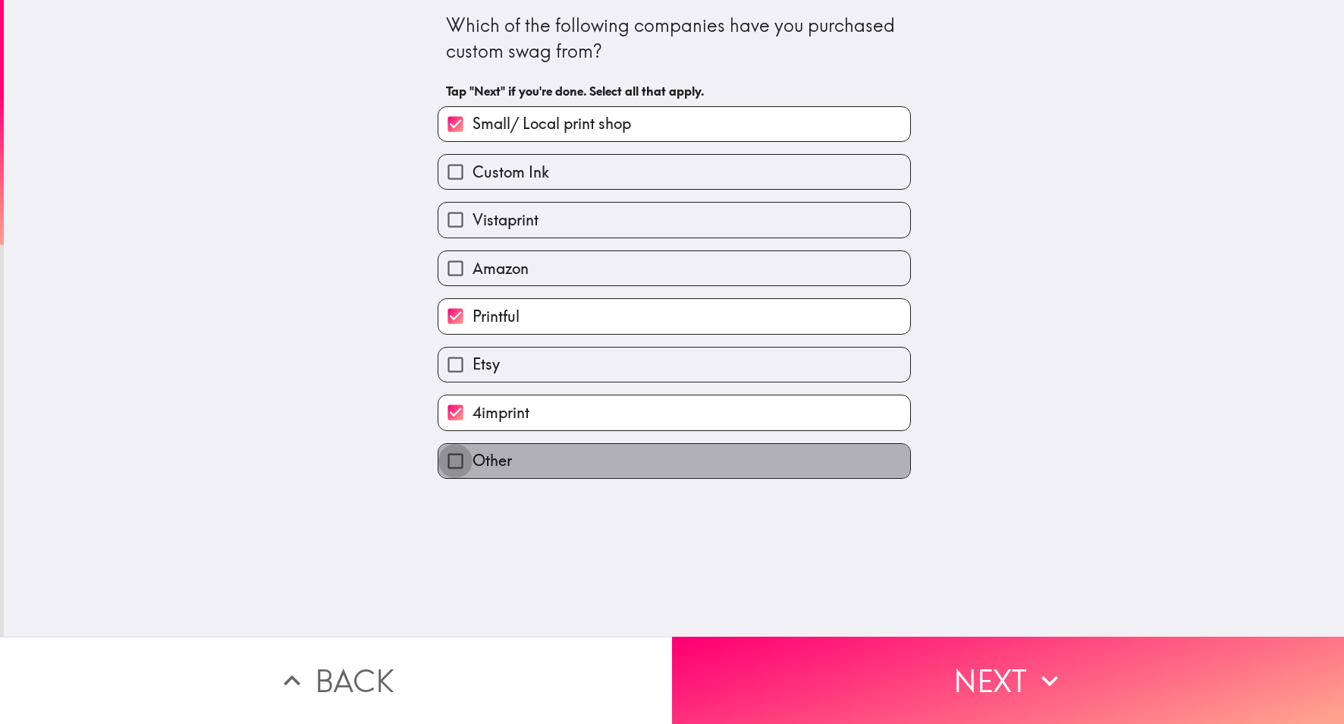
click at [447, 465] on input "Other" at bounding box center [456, 461] width 34 height 34
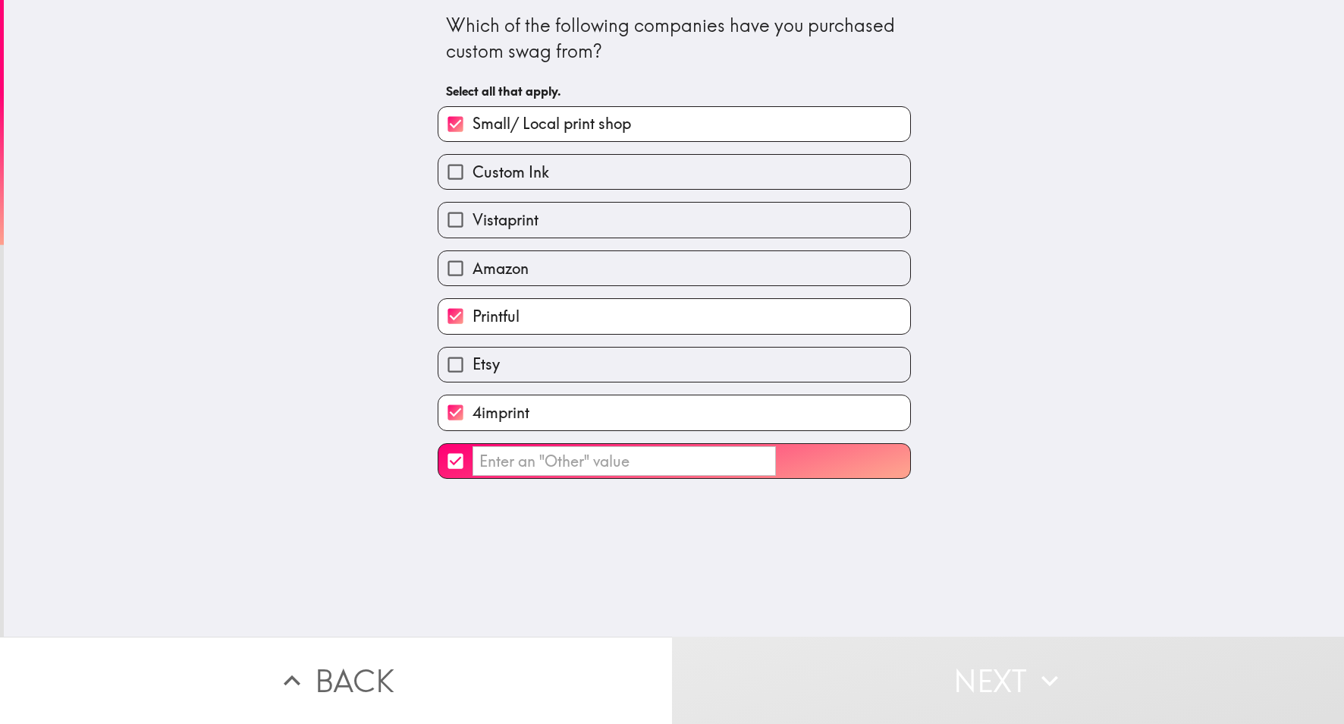
click at [514, 473] on input "​" at bounding box center [624, 461] width 303 height 30
click at [461, 467] on input "​" at bounding box center [456, 461] width 34 height 34
checkbox input "false"
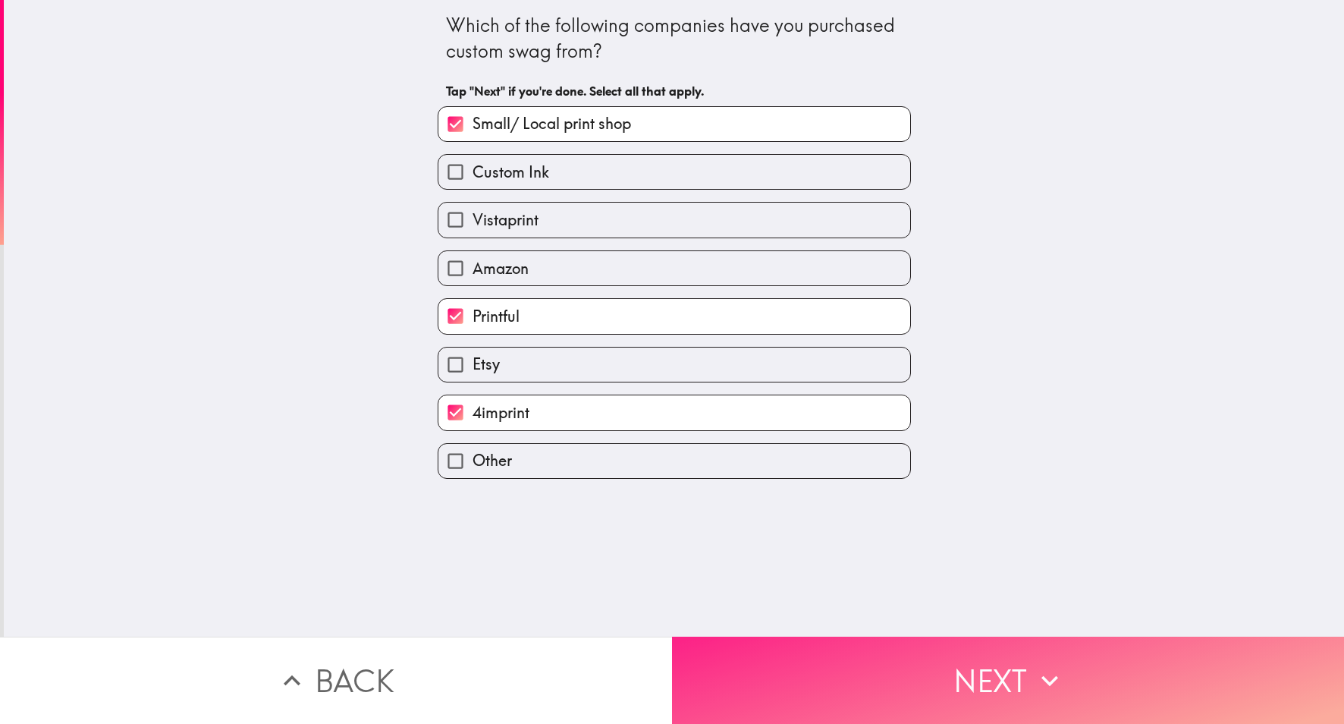
click at [745, 684] on button "Next" at bounding box center [1008, 680] width 672 height 87
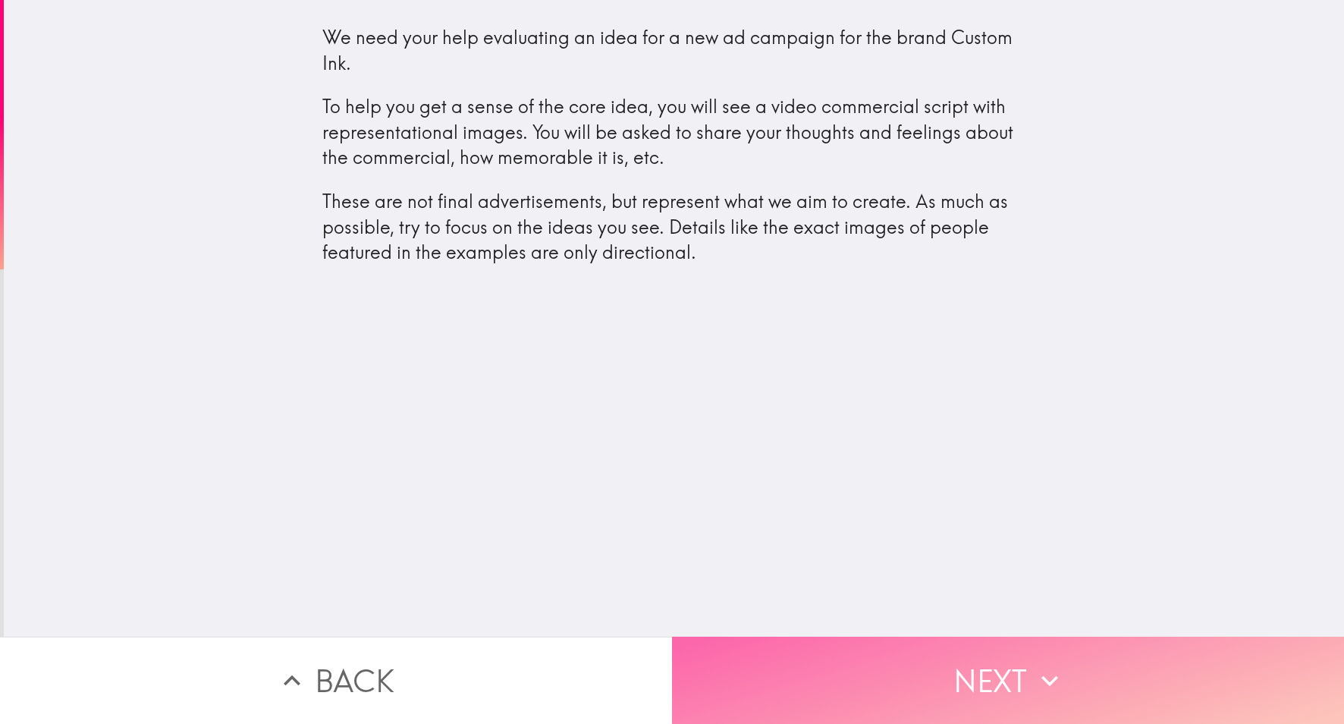
click at [889, 666] on button "Next" at bounding box center [1008, 680] width 672 height 87
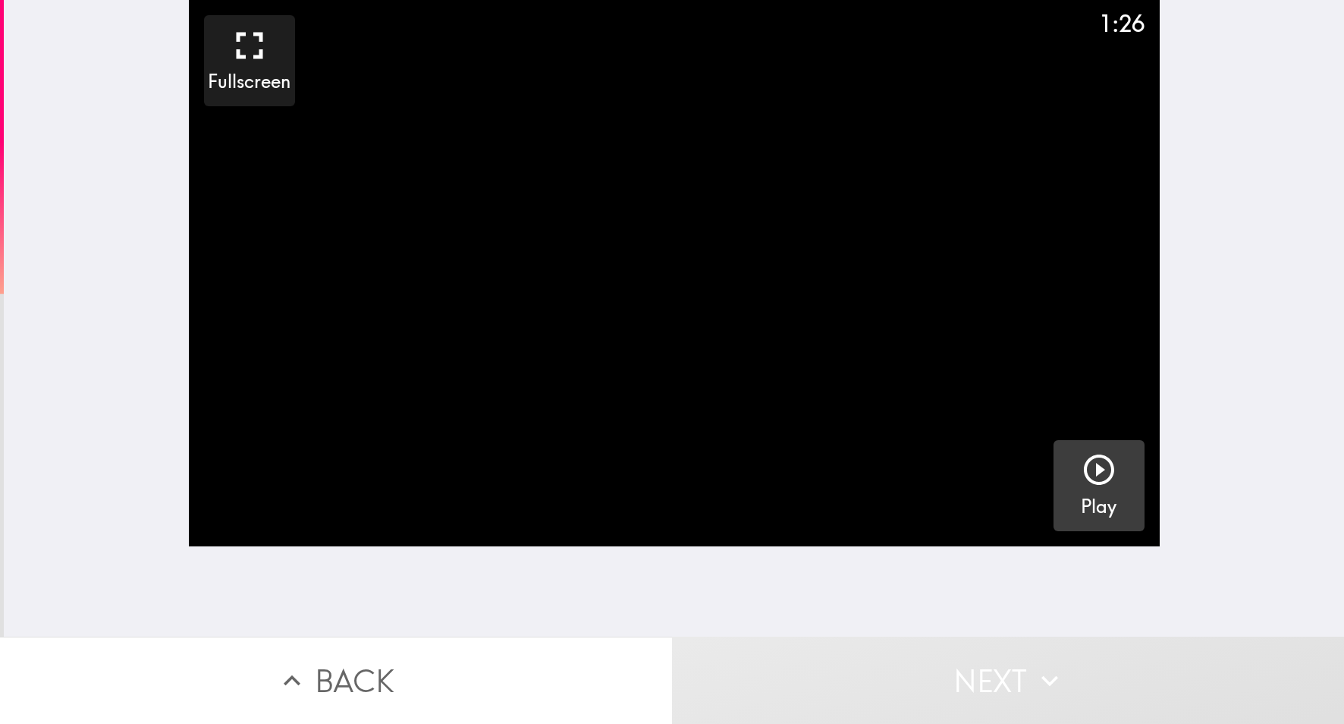
click at [1067, 492] on button "Play" at bounding box center [1099, 485] width 91 height 91
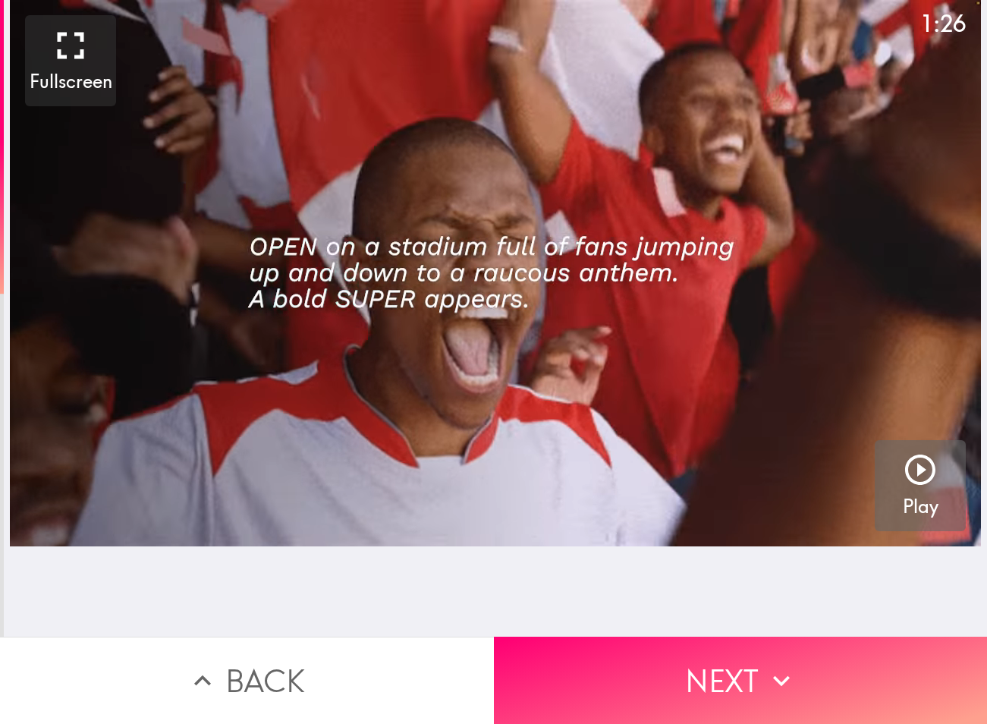
click at [935, 500] on h5 "Play" at bounding box center [921, 507] width 36 height 26
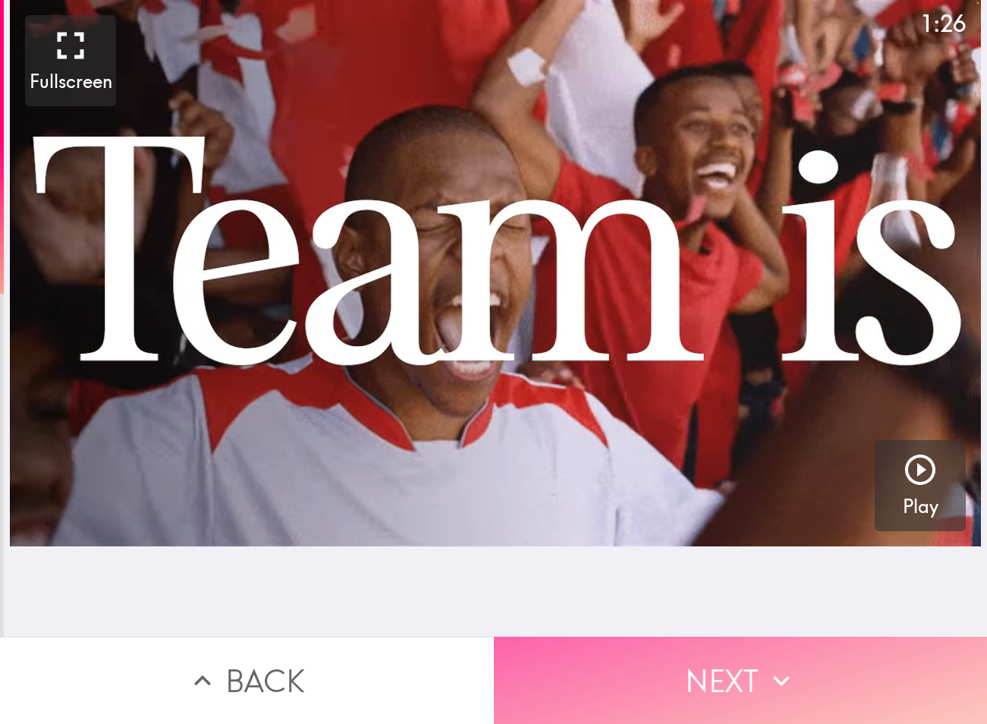
click at [753, 659] on button "Next" at bounding box center [741, 680] width 494 height 87
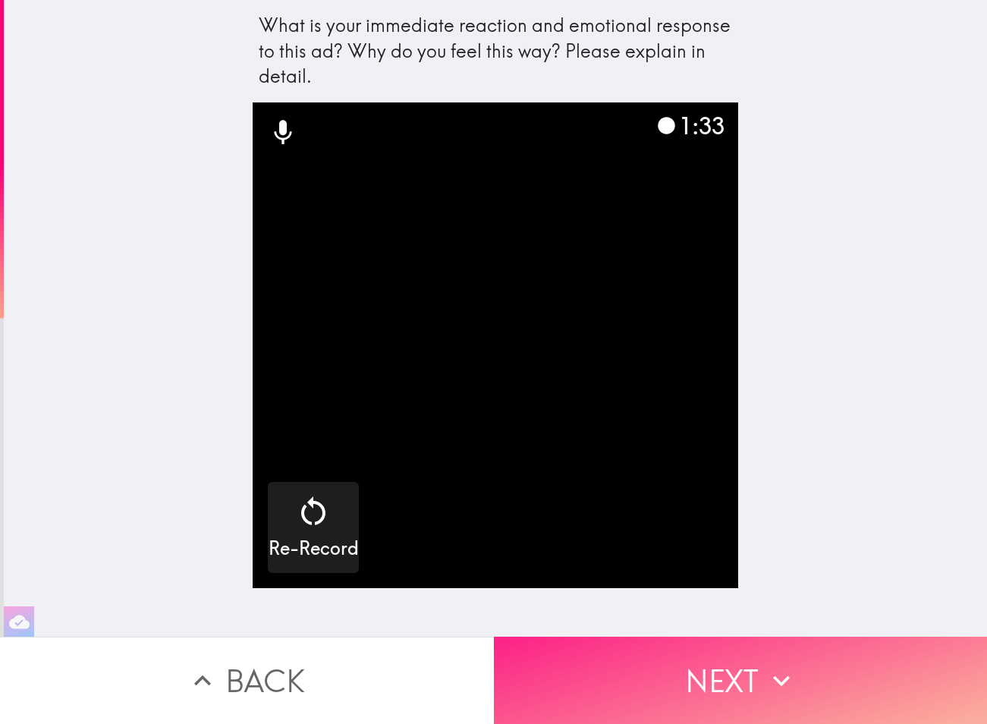
click at [767, 674] on icon "button" at bounding box center [781, 680] width 33 height 33
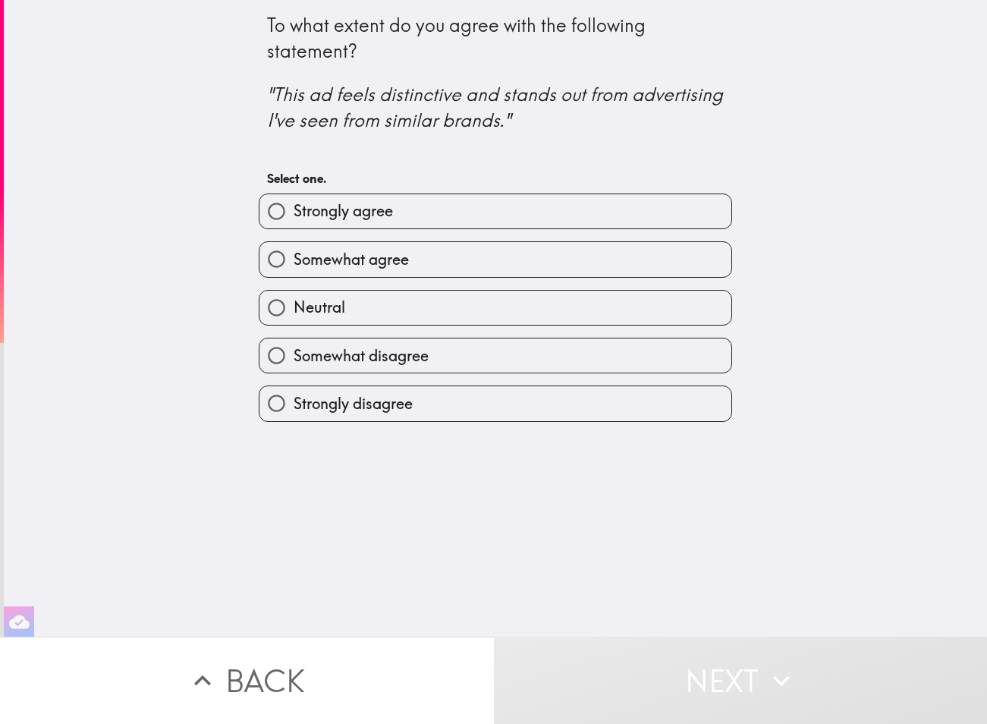
click at [355, 268] on span "Somewhat agree" at bounding box center [351, 259] width 115 height 21
click at [294, 268] on input "Somewhat agree" at bounding box center [276, 259] width 34 height 34
radio input "true"
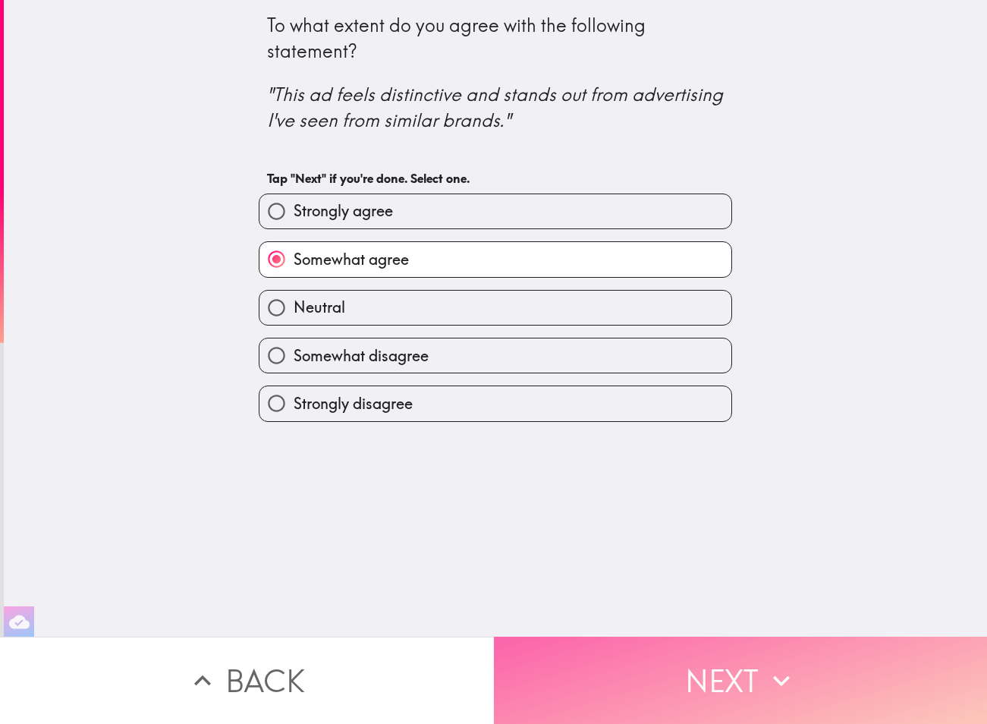
click at [664, 655] on button "Next" at bounding box center [741, 680] width 494 height 87
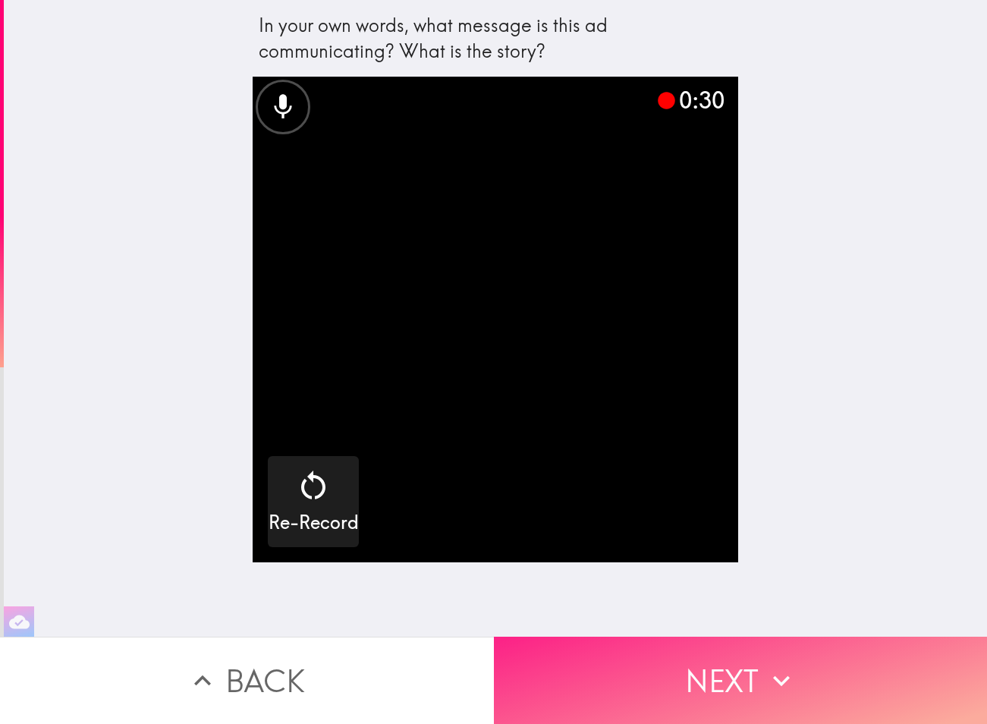
click at [735, 676] on button "Next" at bounding box center [741, 680] width 494 height 87
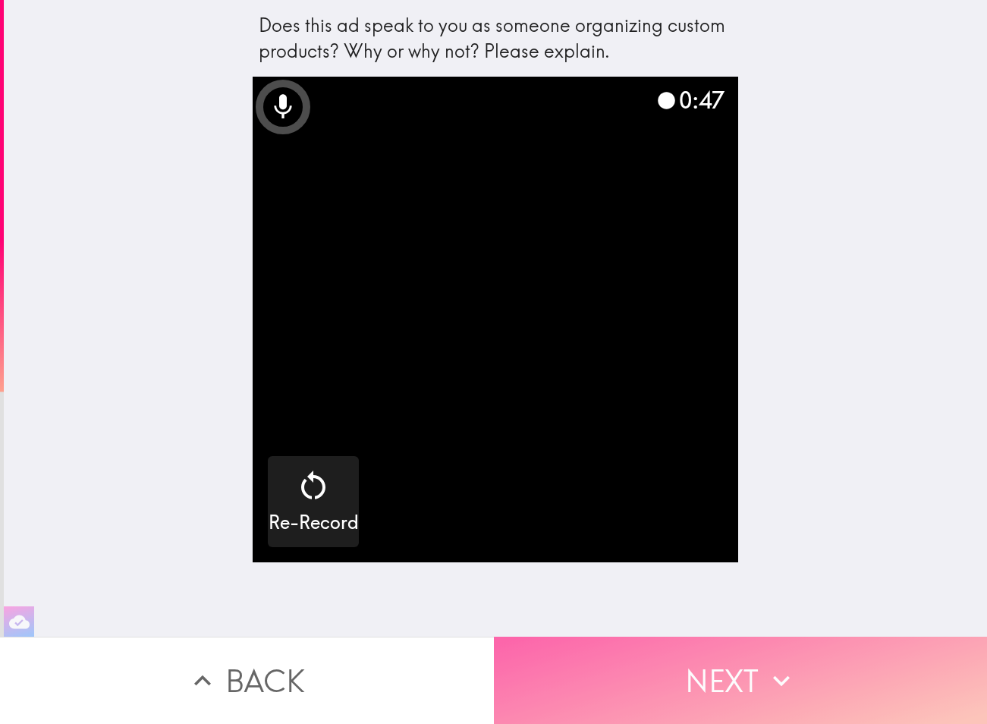
click at [828, 656] on button "Next" at bounding box center [741, 680] width 494 height 87
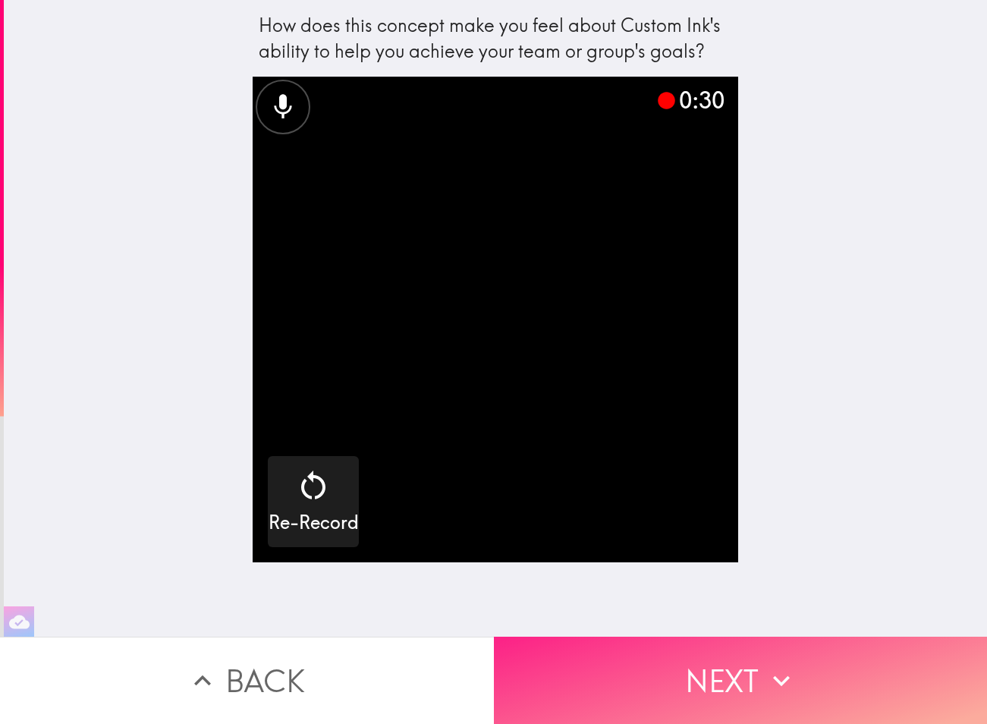
click at [775, 695] on icon "button" at bounding box center [781, 680] width 33 height 33
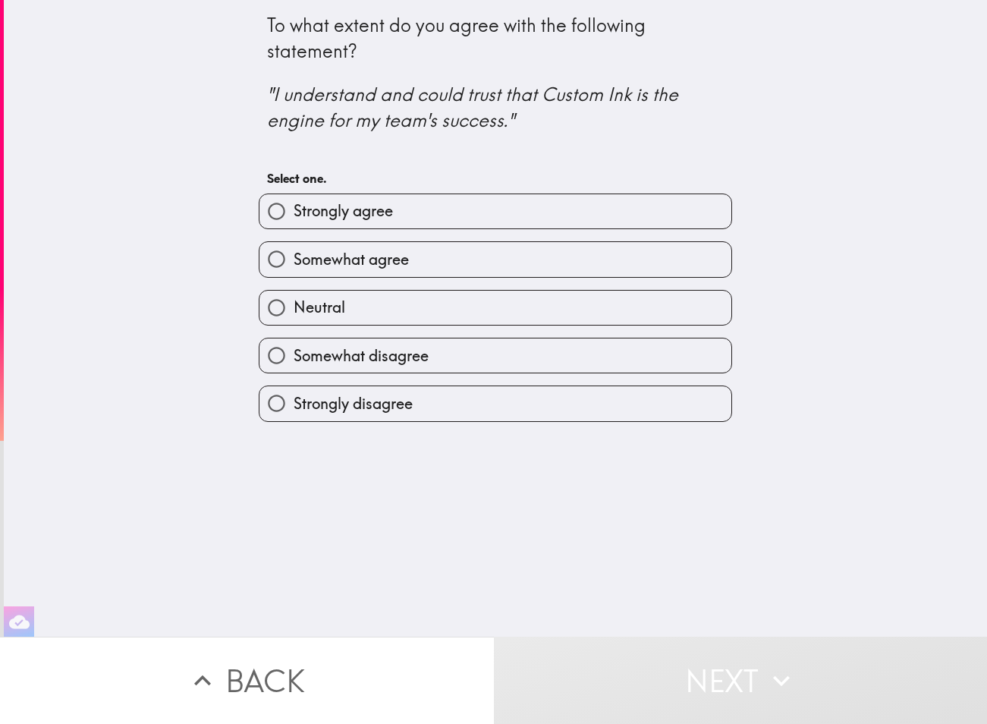
click at [576, 410] on label "Strongly disagree" at bounding box center [495, 403] width 472 height 34
click at [294, 410] on input "Strongly disagree" at bounding box center [276, 403] width 34 height 34
radio input "true"
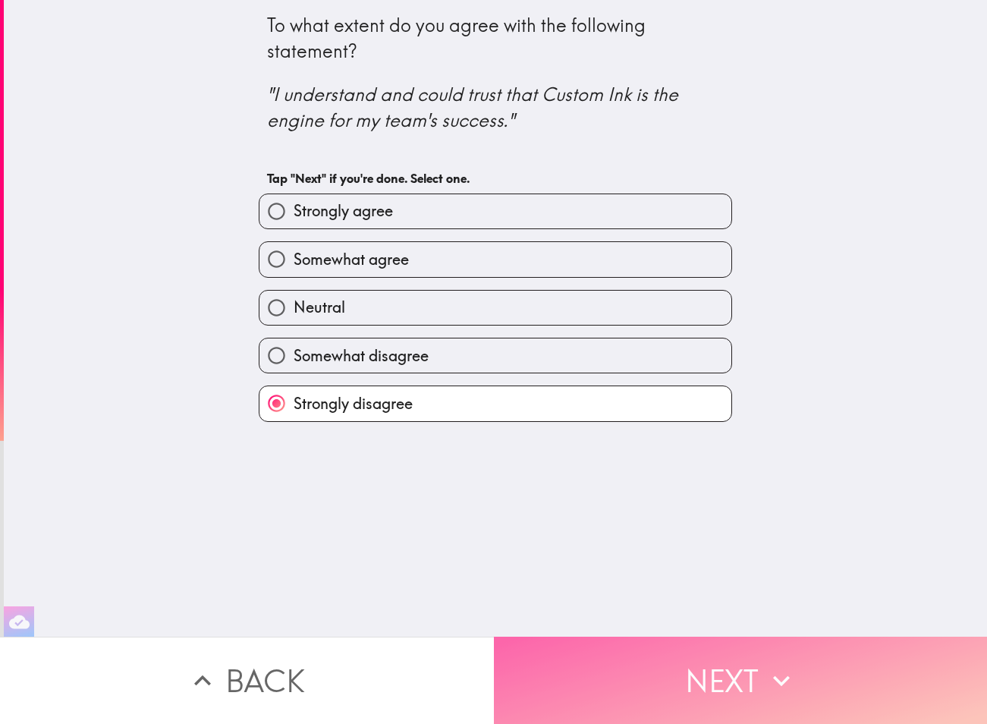
click at [589, 654] on button "Next" at bounding box center [741, 680] width 494 height 87
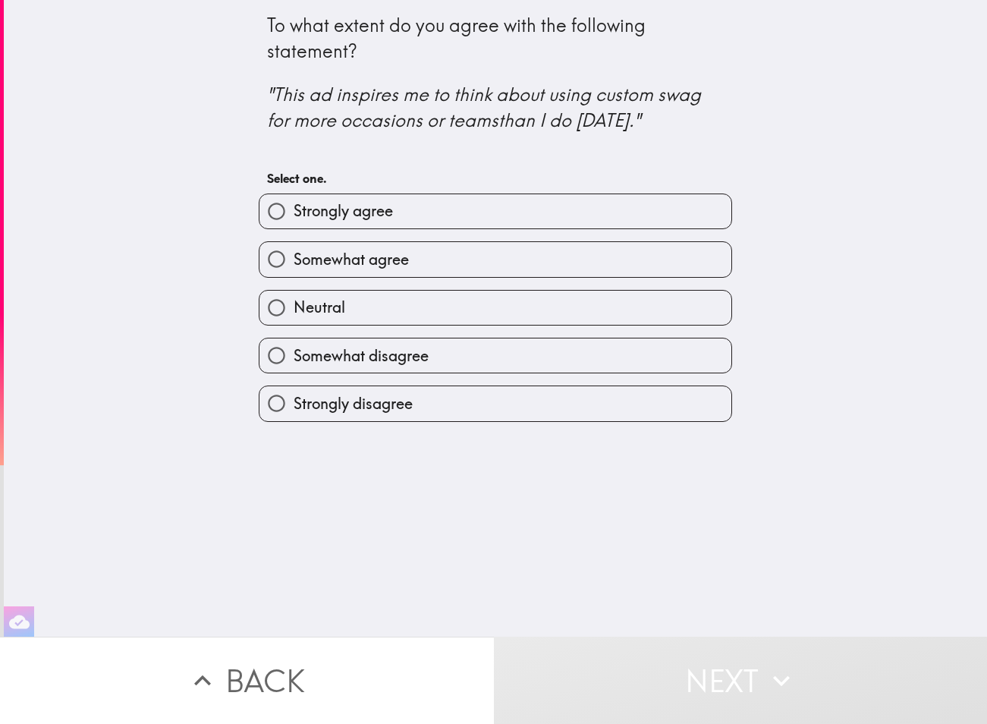
click at [565, 406] on label "Strongly disagree" at bounding box center [495, 403] width 472 height 34
click at [294, 406] on input "Strongly disagree" at bounding box center [276, 403] width 34 height 34
radio input "true"
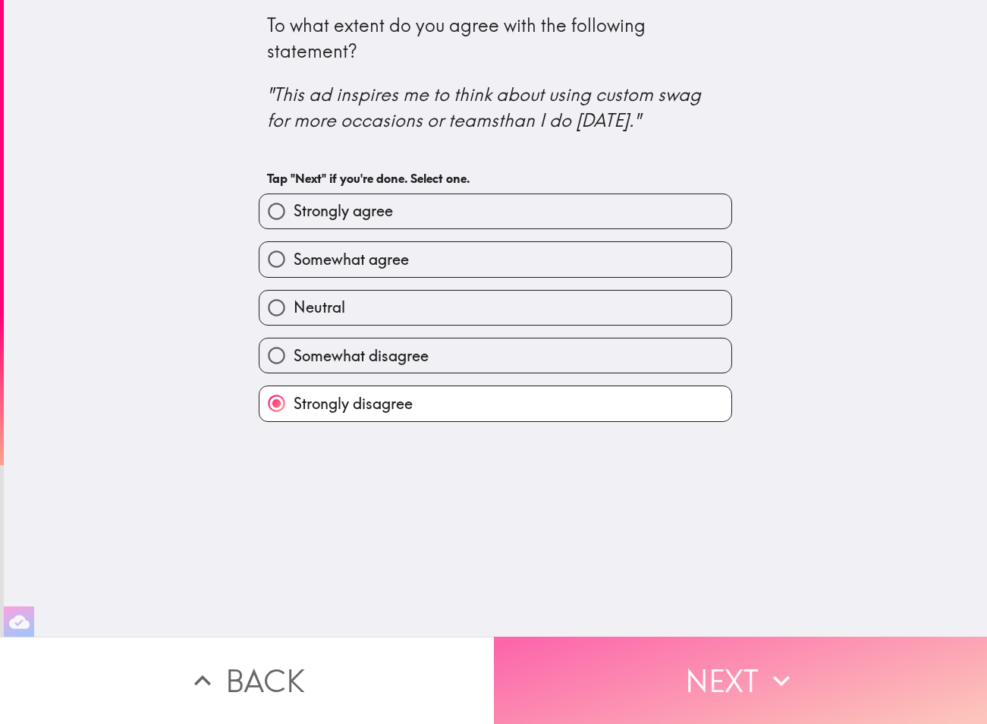
click at [614, 711] on button "Next" at bounding box center [741, 680] width 494 height 87
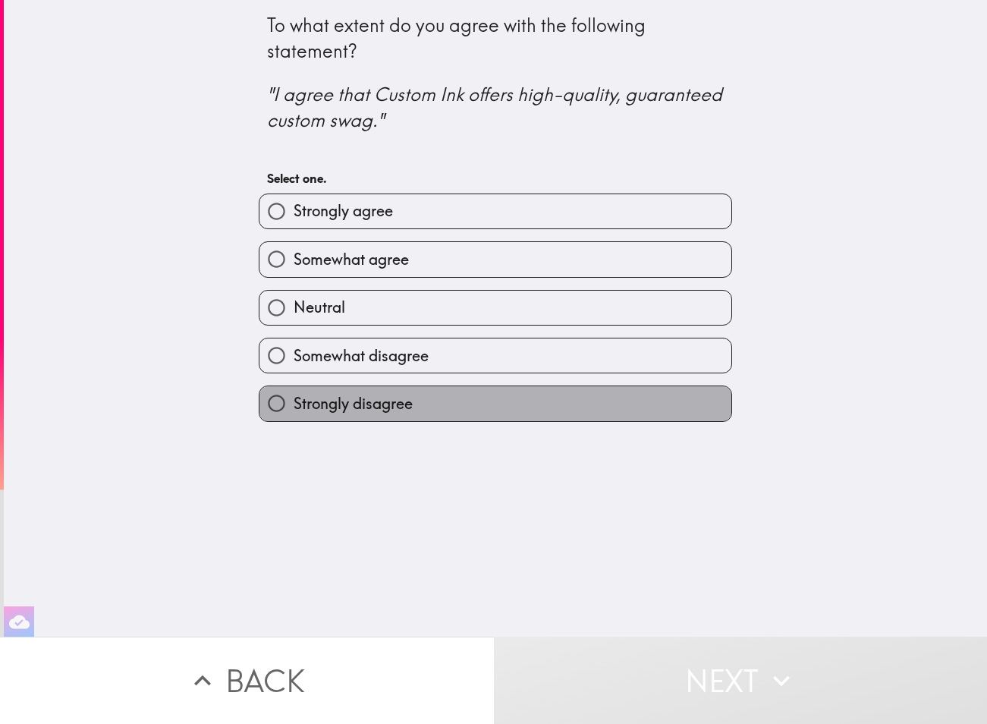
click at [562, 404] on label "Strongly disagree" at bounding box center [495, 403] width 472 height 34
click at [294, 404] on input "Strongly disagree" at bounding box center [276, 403] width 34 height 34
radio input "true"
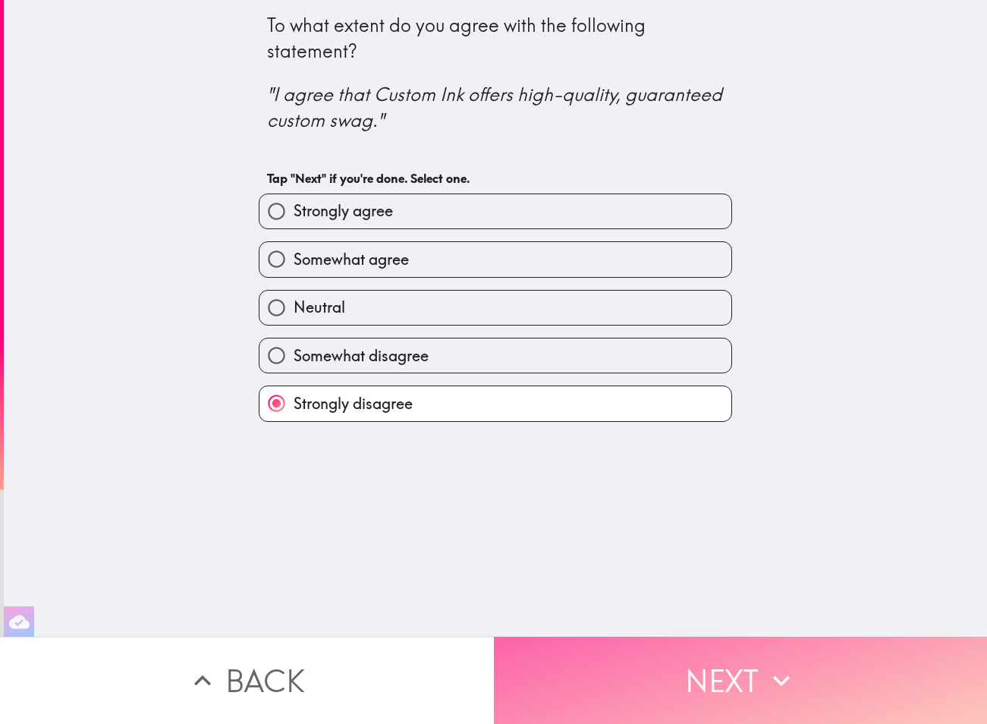
click at [583, 671] on button "Next" at bounding box center [741, 680] width 494 height 87
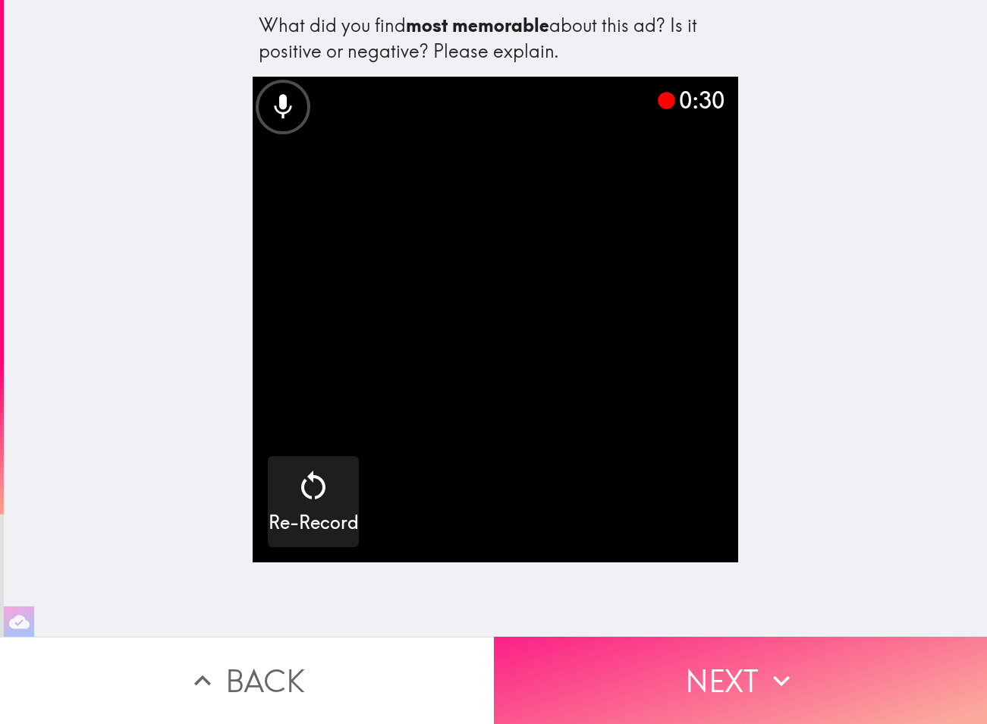
click at [784, 681] on icon "button" at bounding box center [781, 680] width 17 height 11
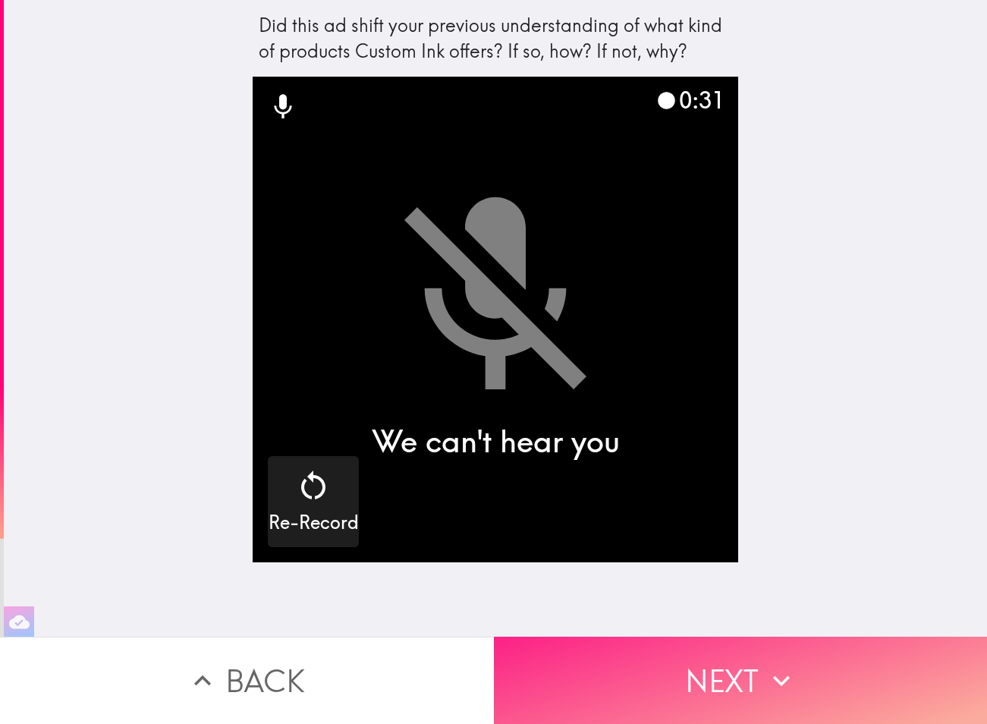
click at [787, 674] on icon "button" at bounding box center [781, 680] width 33 height 33
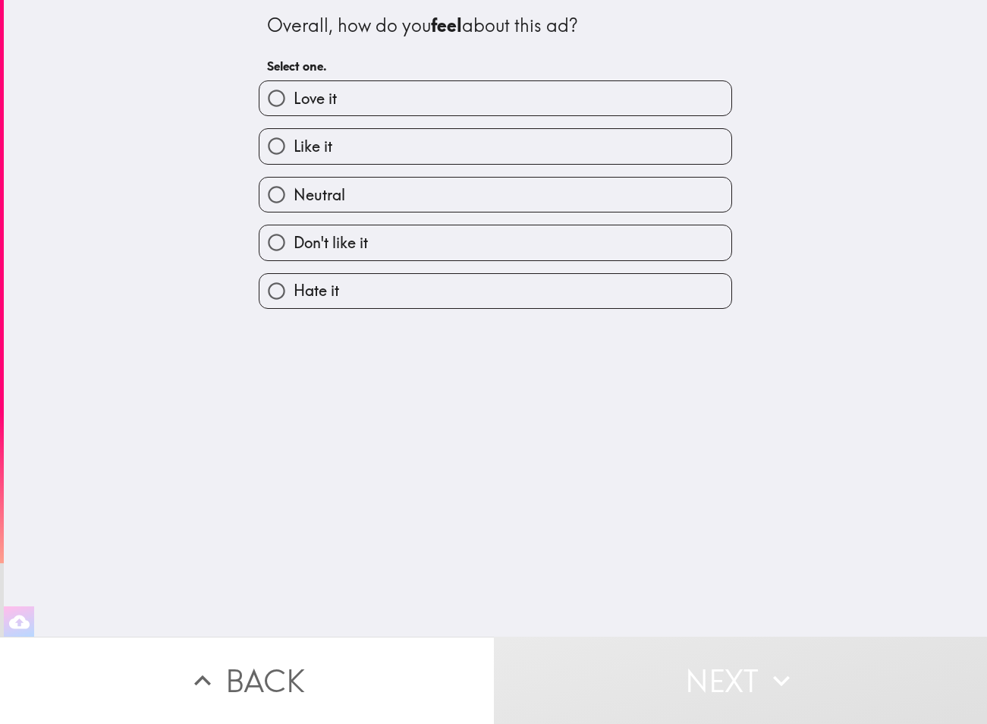
click at [565, 162] on label "Like it" at bounding box center [495, 146] width 472 height 34
click at [294, 162] on input "Like it" at bounding box center [276, 146] width 34 height 34
radio input "true"
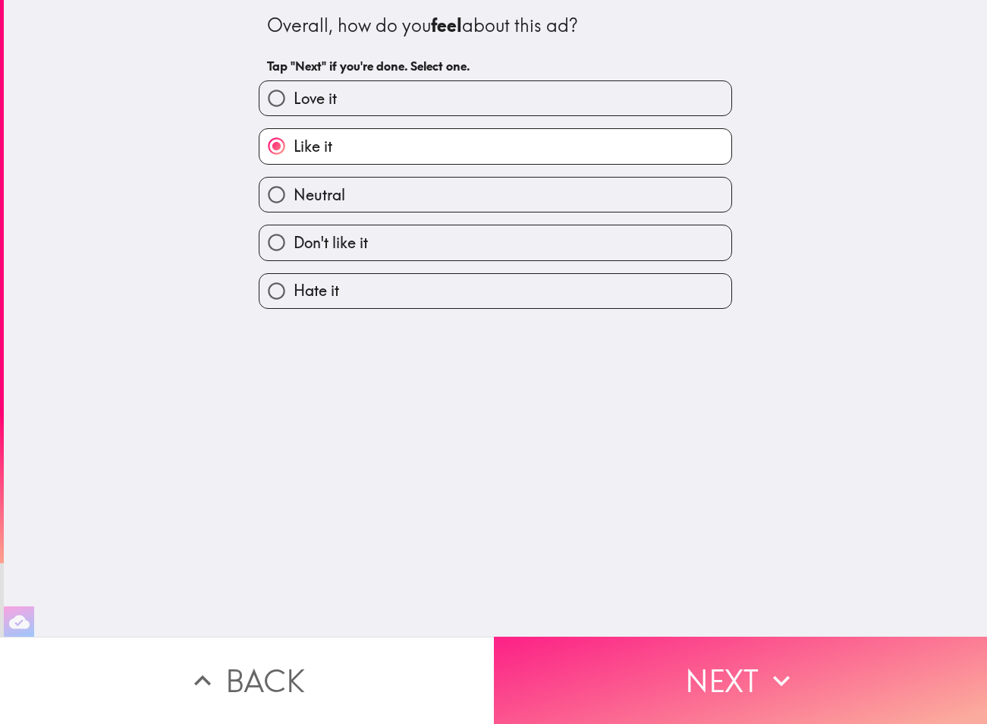
click at [684, 687] on button "Next" at bounding box center [741, 680] width 494 height 87
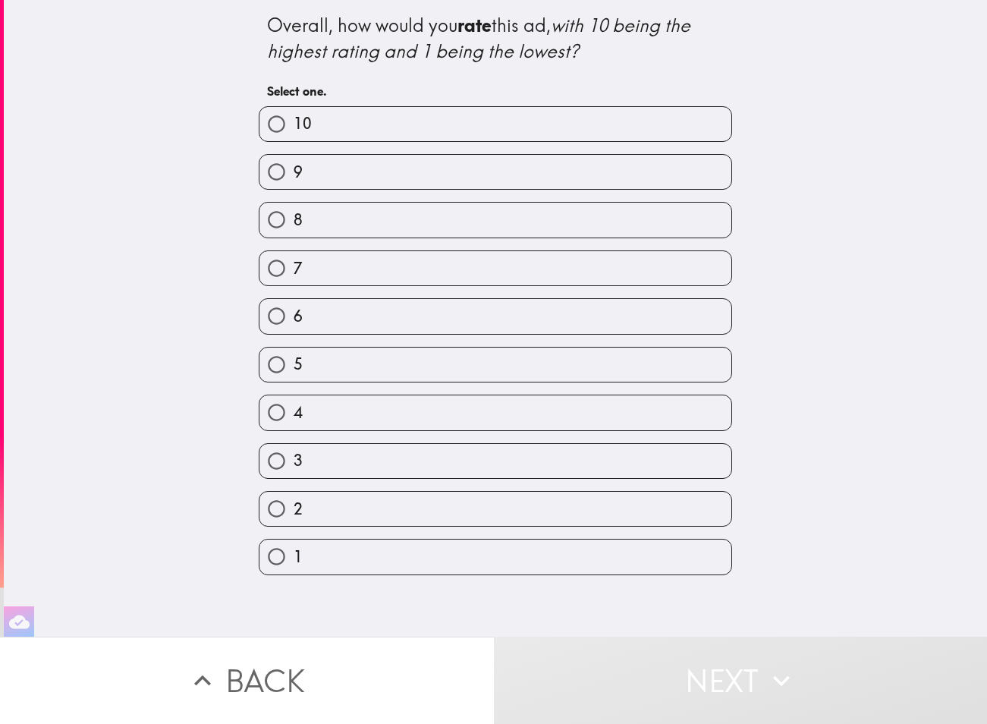
click at [586, 332] on label "6" at bounding box center [495, 316] width 472 height 34
click at [294, 332] on input "6" at bounding box center [276, 316] width 34 height 34
radio input "true"
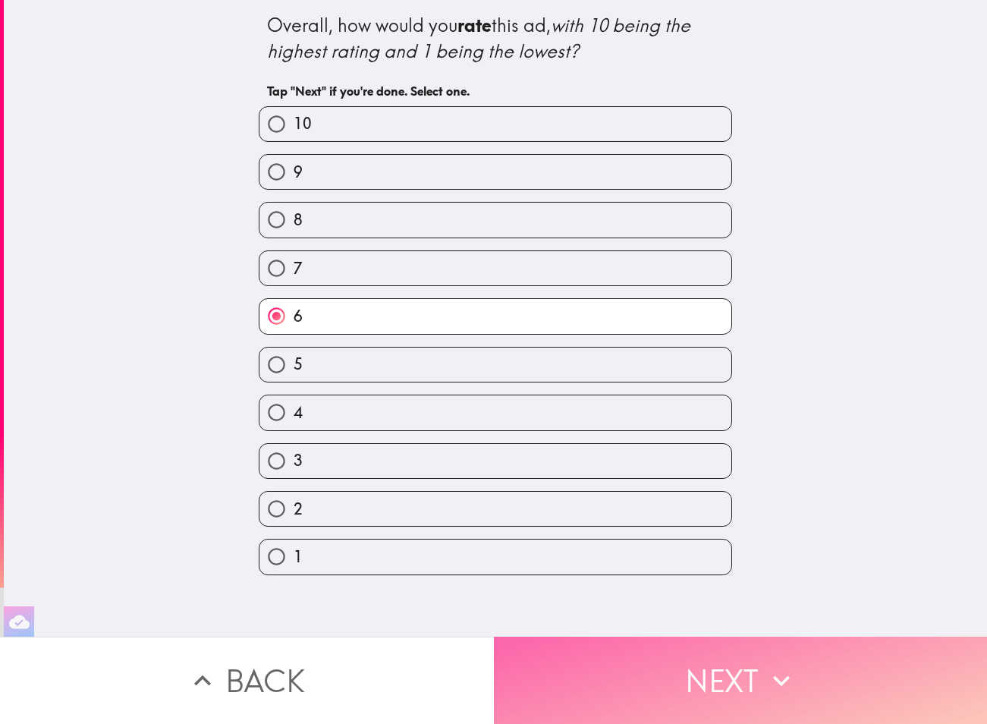
click at [637, 672] on button "Next" at bounding box center [741, 680] width 494 height 87
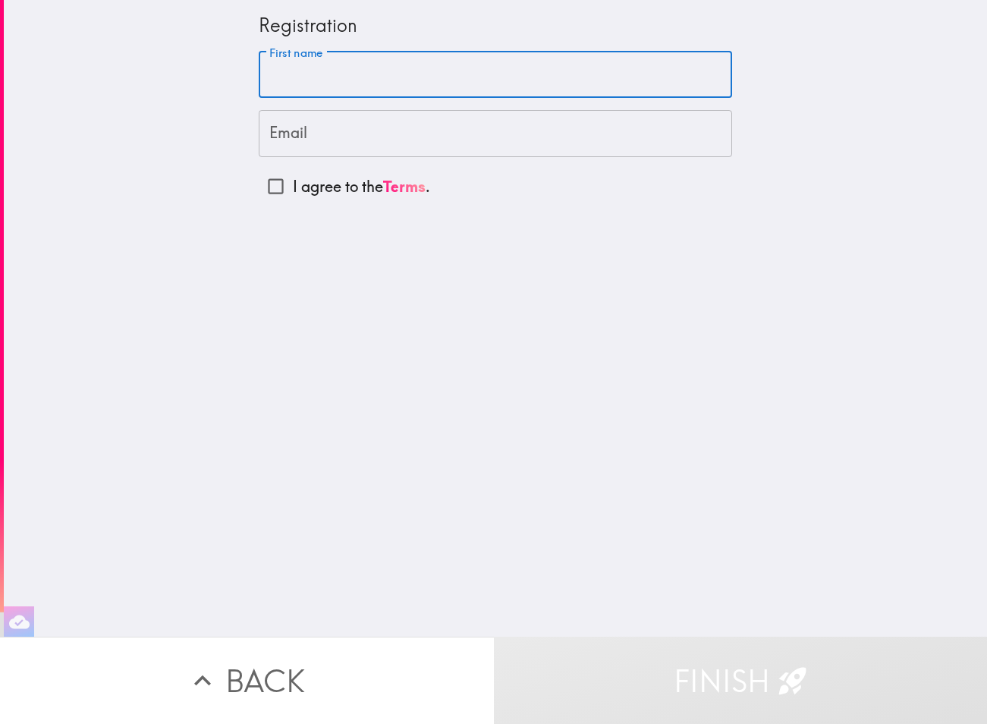
click at [479, 78] on input "First name" at bounding box center [495, 75] width 473 height 47
type input "Will"
type input "[EMAIL_ADDRESS][DOMAIN_NAME]"
click at [270, 185] on input "I agree to the Terms ." at bounding box center [276, 186] width 34 height 34
checkbox input "true"
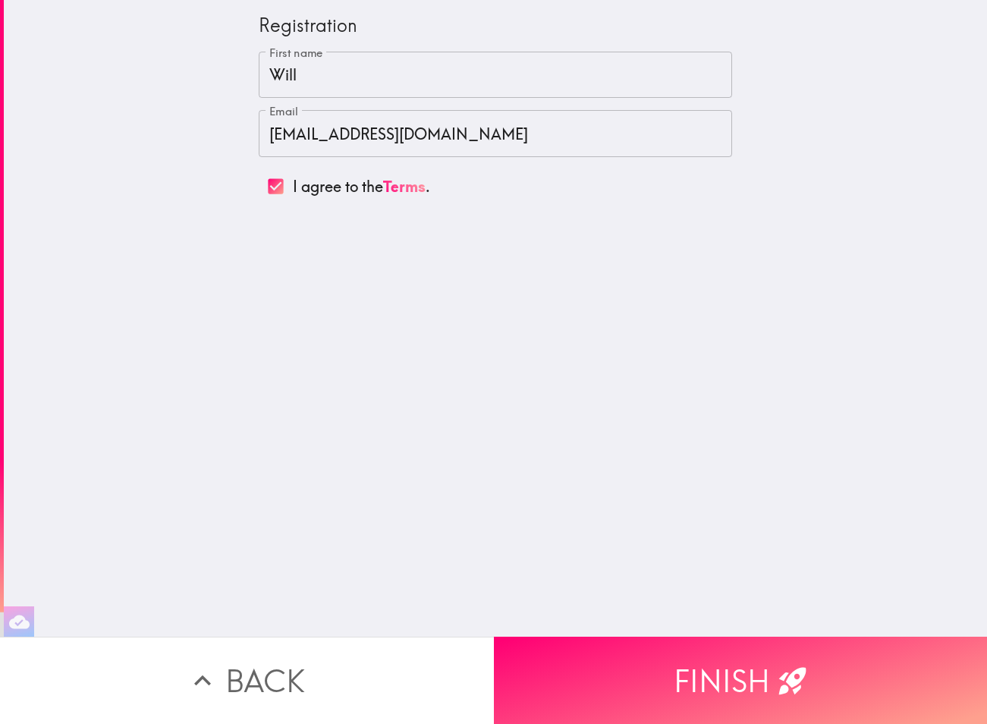
click at [352, 134] on input "[EMAIL_ADDRESS][DOMAIN_NAME]" at bounding box center [495, 133] width 473 height 47
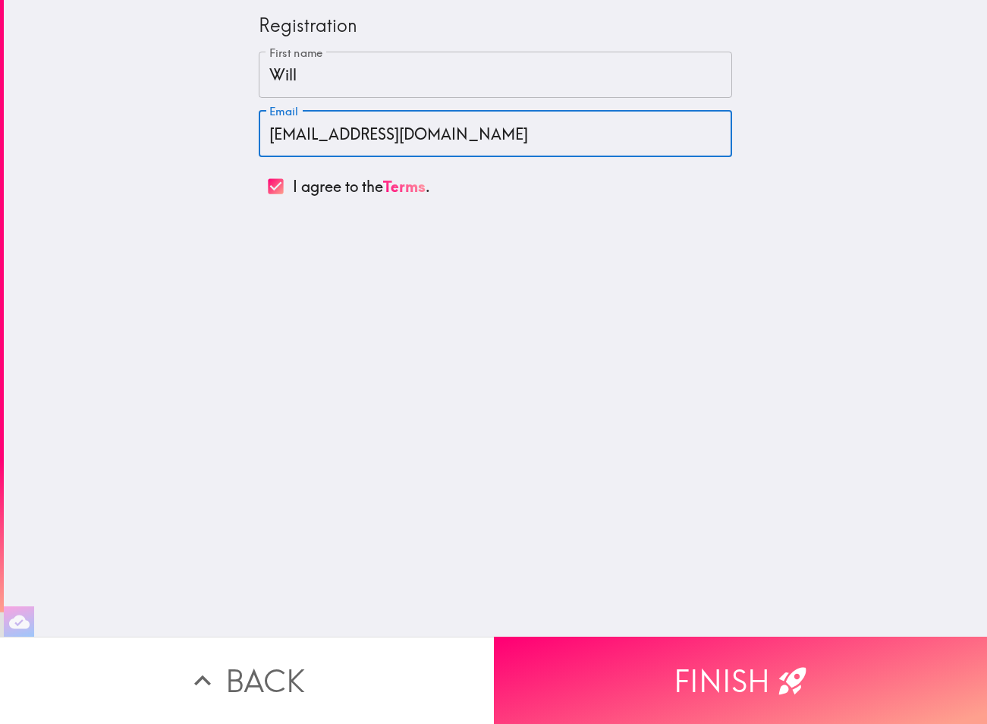
click at [352, 134] on input "[EMAIL_ADDRESS][DOMAIN_NAME]" at bounding box center [495, 133] width 473 height 47
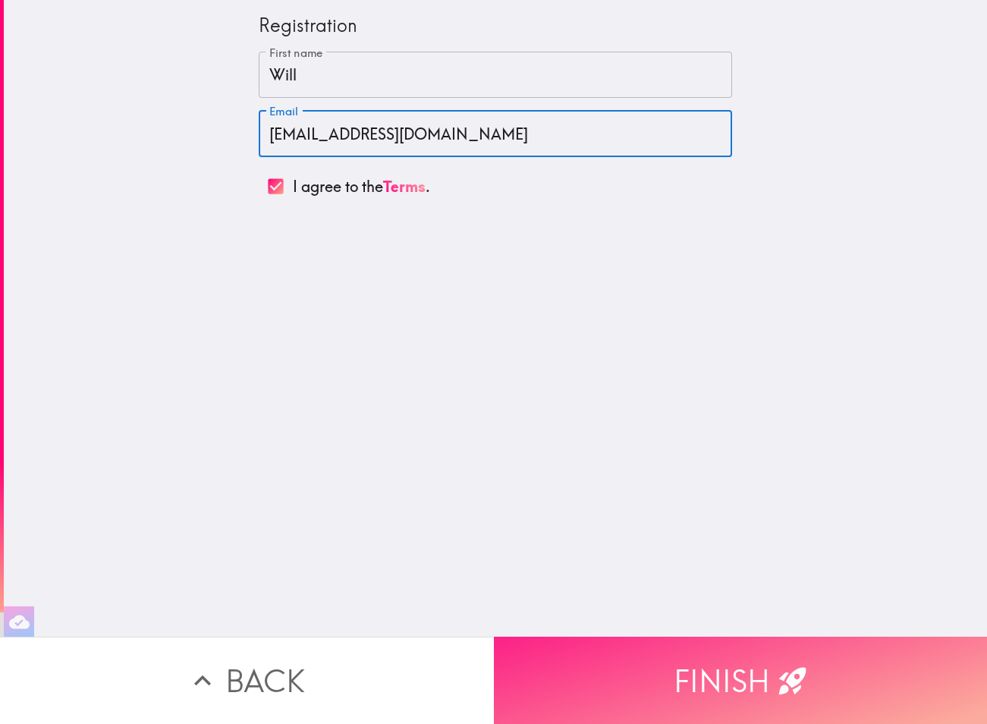
type input "[EMAIL_ADDRESS][DOMAIN_NAME]"
click at [670, 679] on button "Finish" at bounding box center [741, 680] width 494 height 87
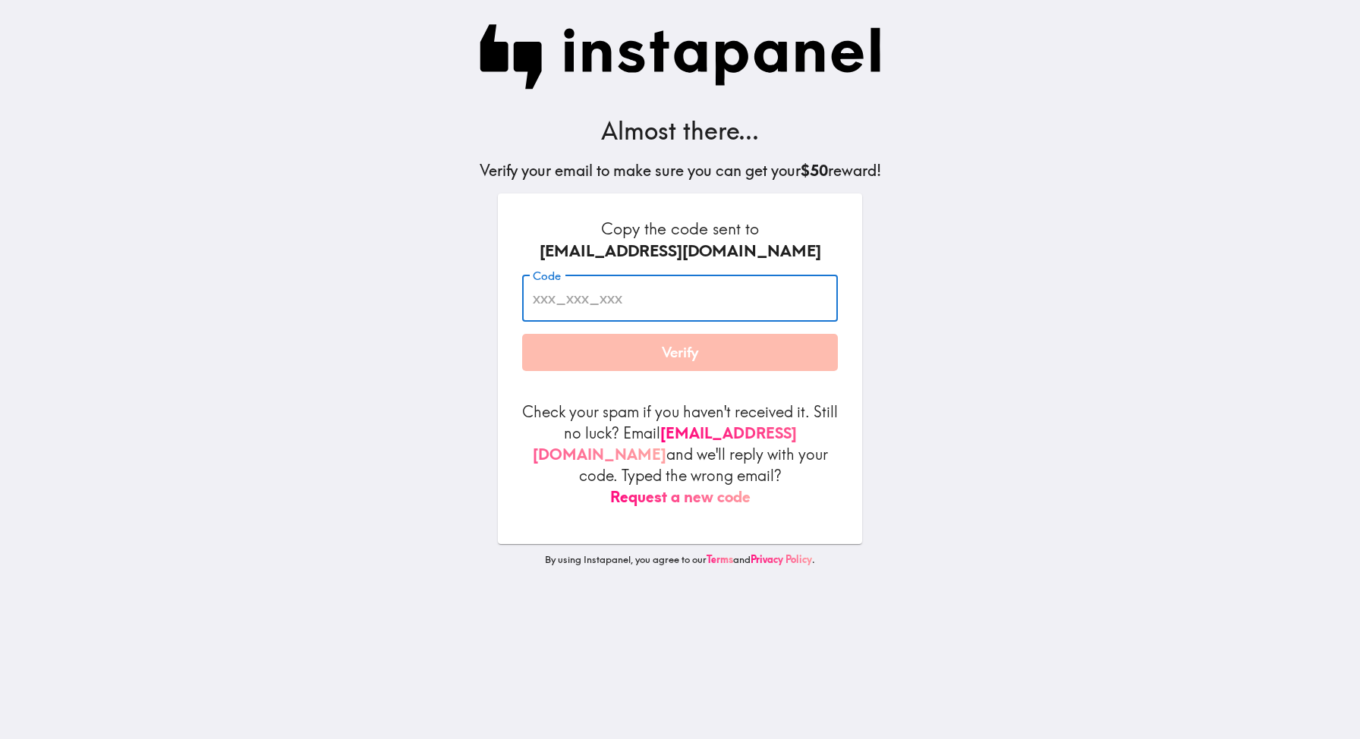
click at [655, 298] on input "Code" at bounding box center [680, 298] width 316 height 47
paste input "rBJ_rE3_bjJ"
type input "rBJ_rE3_bjJ"
click at [676, 359] on button "Verify" at bounding box center [680, 353] width 316 height 38
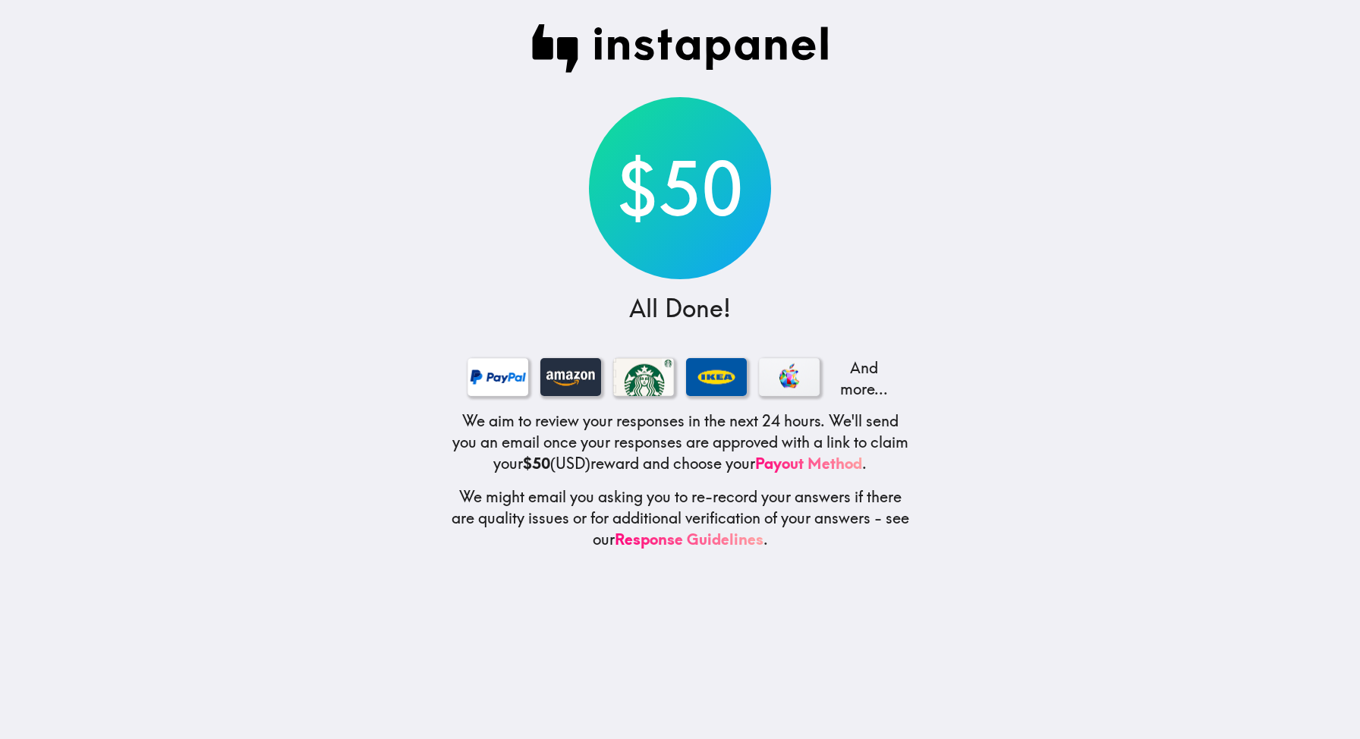
click at [296, 122] on main "$50 All Done! And more... We aim to review your responses in the next 24 hours.…" at bounding box center [680, 369] width 1360 height 739
